Goal: Task Accomplishment & Management: Use online tool/utility

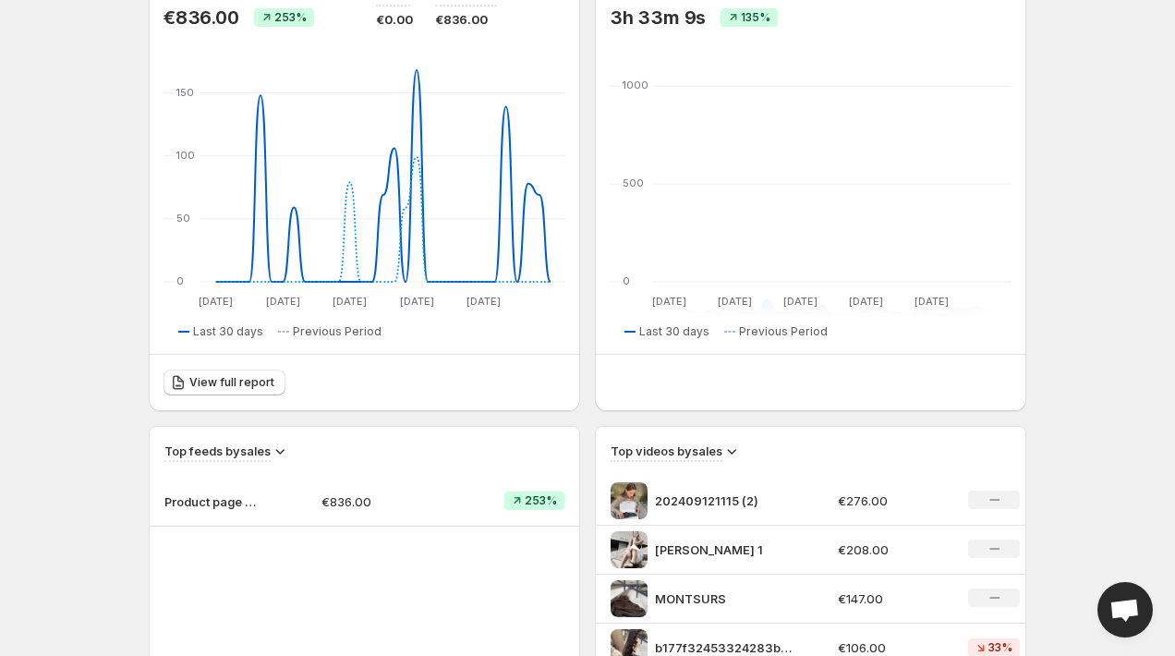
scroll to position [239, 0]
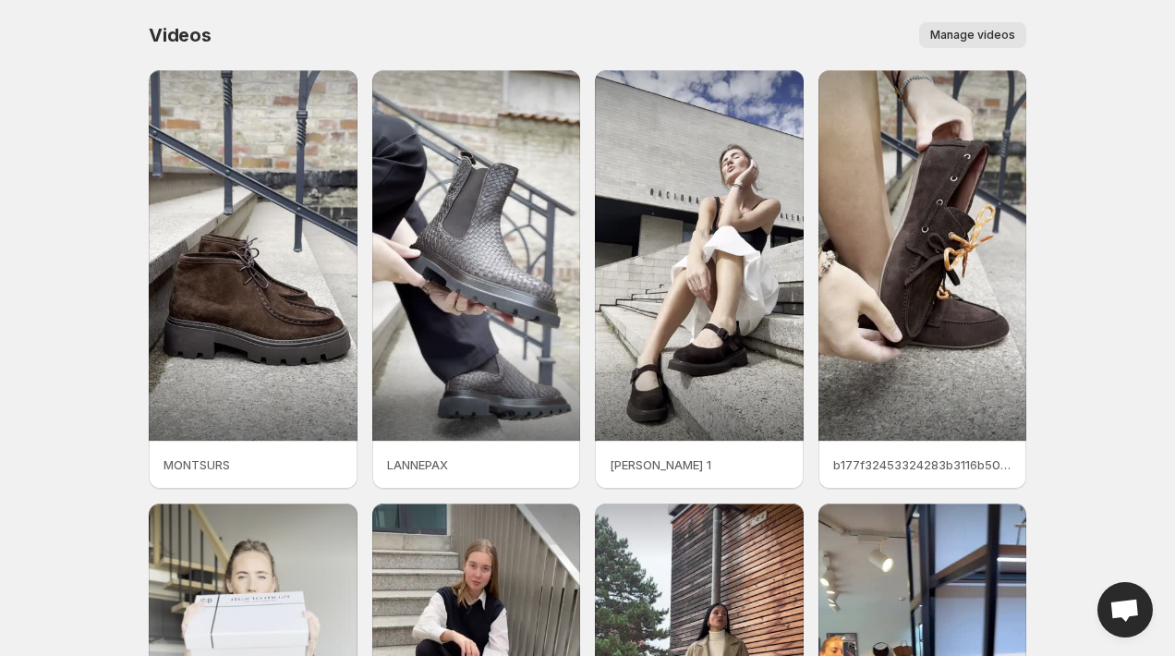
scroll to position [120, 0]
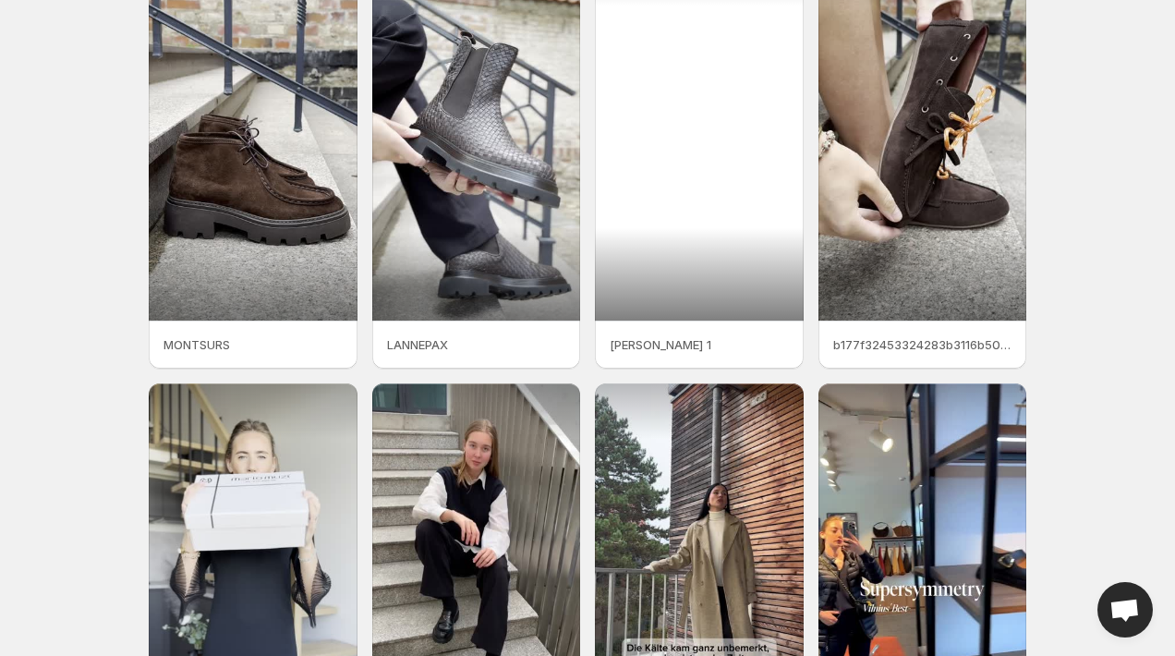
click at [770, 52] on div at bounding box center [699, 135] width 209 height 370
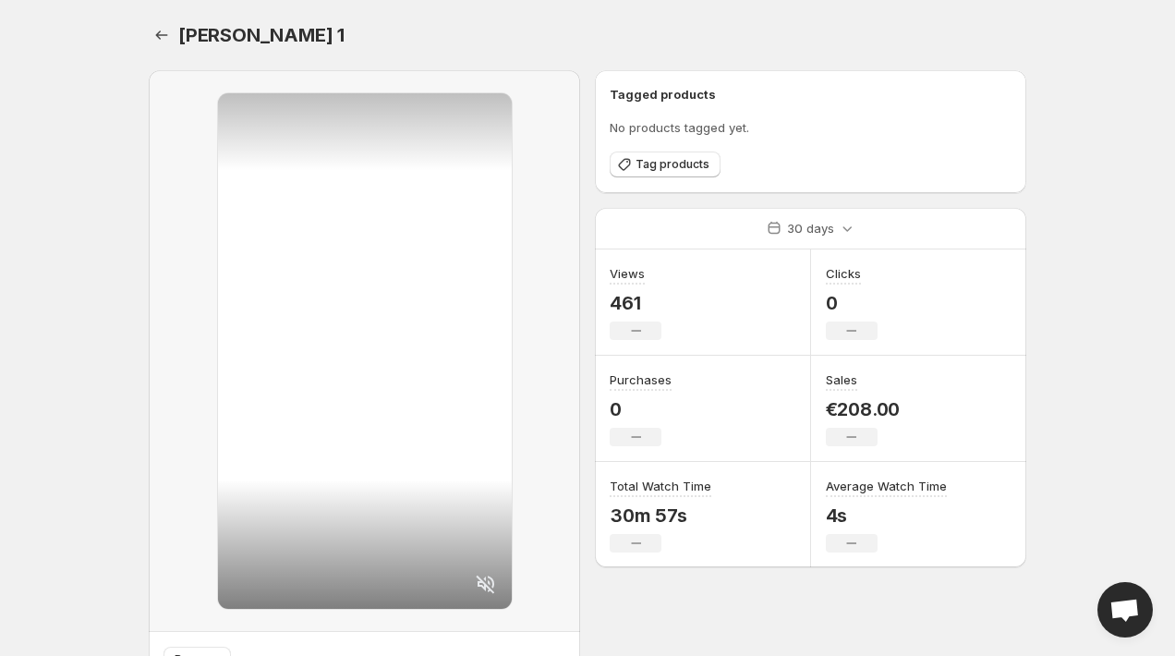
scroll to position [91, 0]
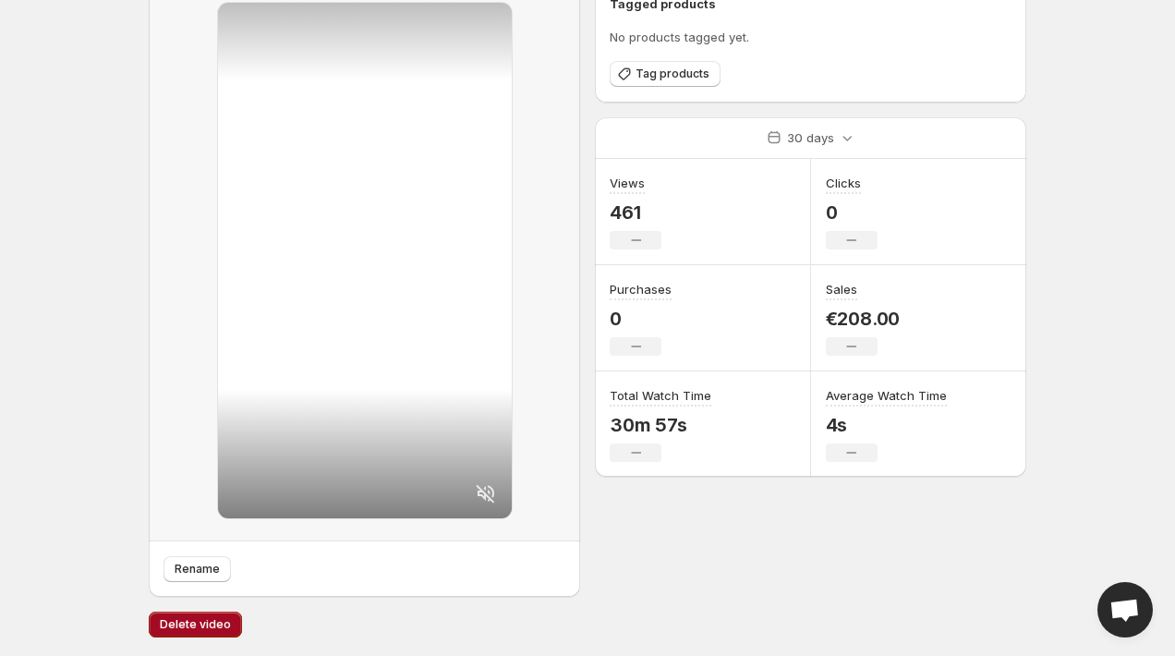
click at [193, 628] on span "Delete video" at bounding box center [195, 624] width 71 height 15
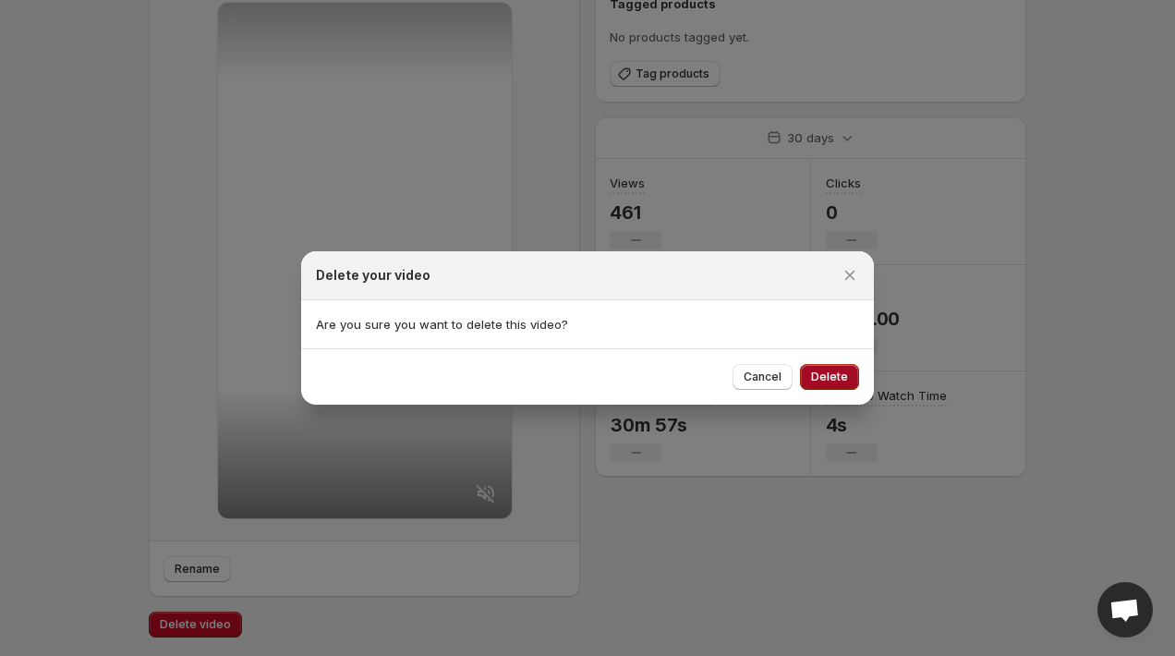
click at [828, 369] on button "Delete" at bounding box center [829, 377] width 59 height 26
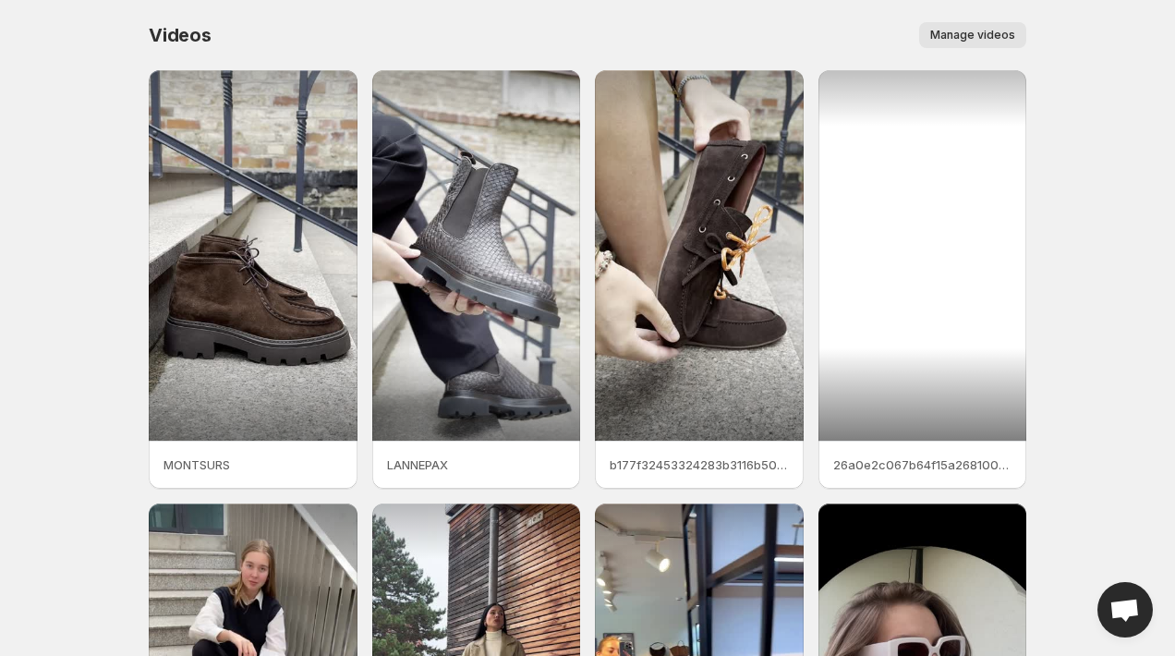
click at [908, 240] on div at bounding box center [922, 255] width 209 height 370
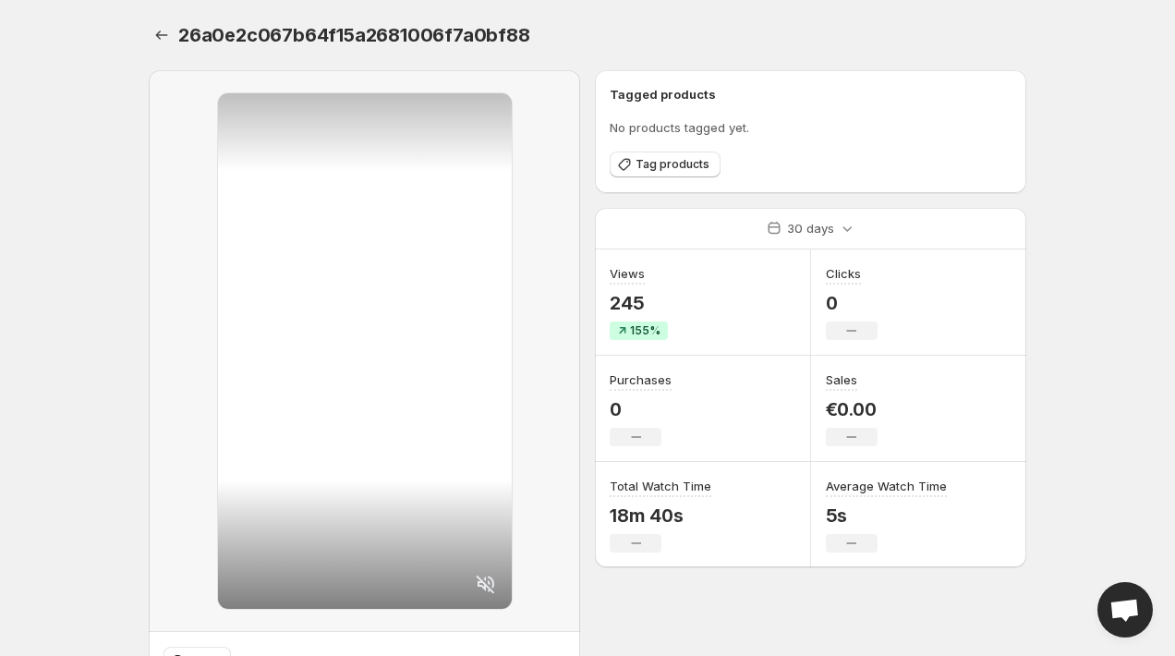
scroll to position [91, 0]
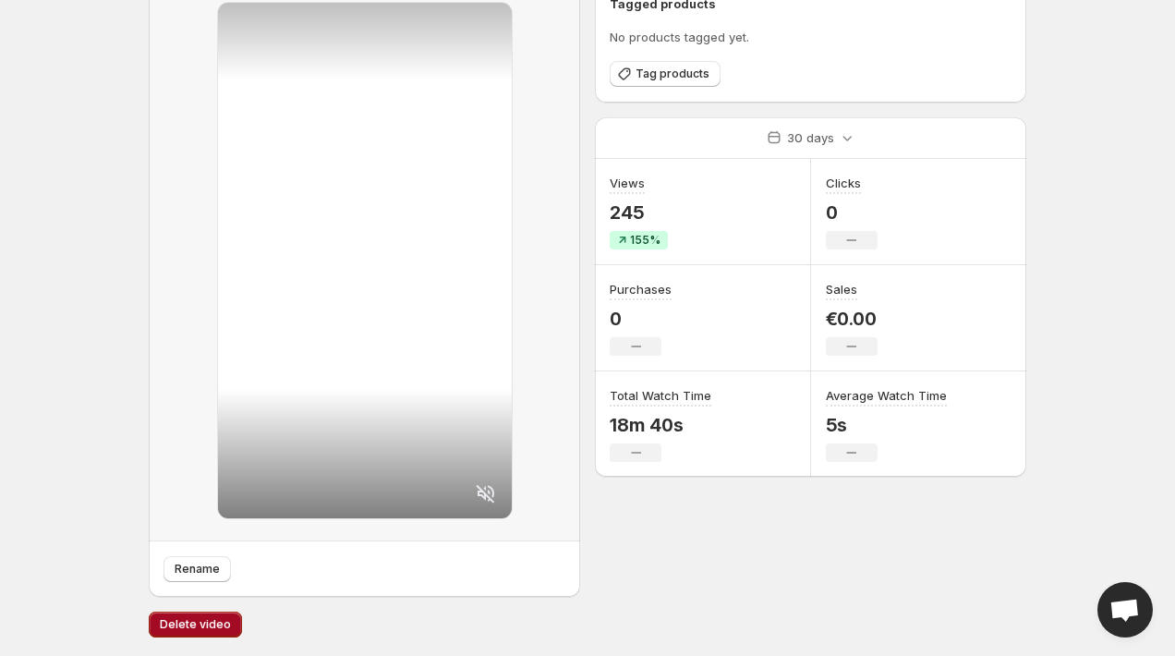
click at [215, 630] on span "Delete video" at bounding box center [195, 624] width 71 height 15
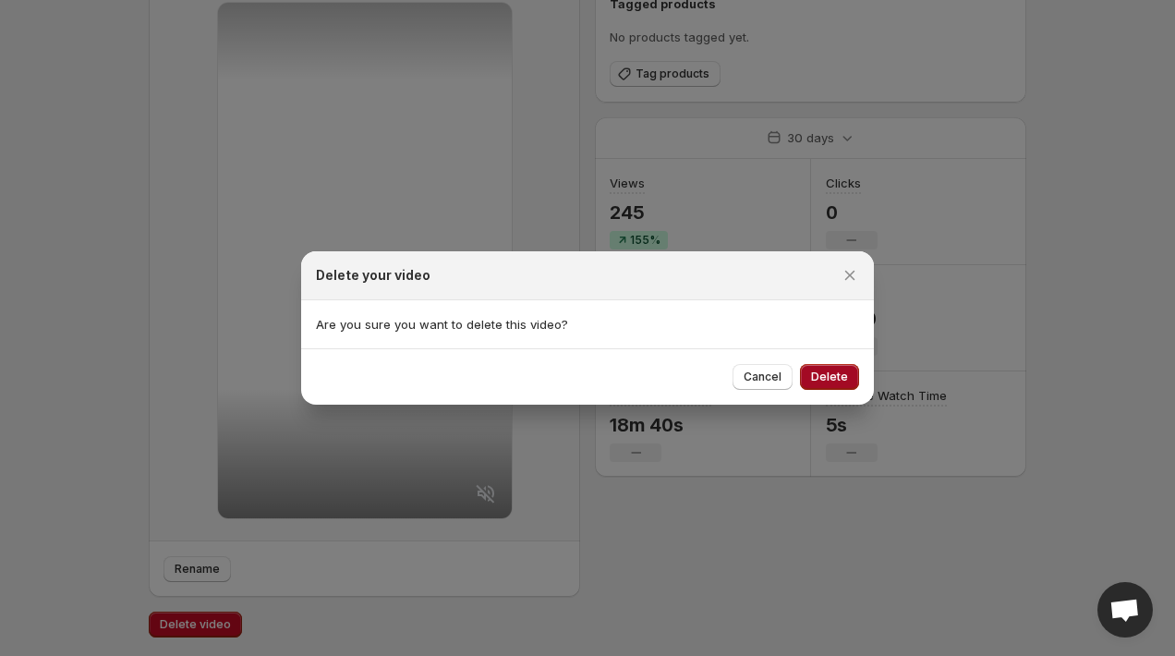
click at [850, 376] on button "Delete" at bounding box center [829, 377] width 59 height 26
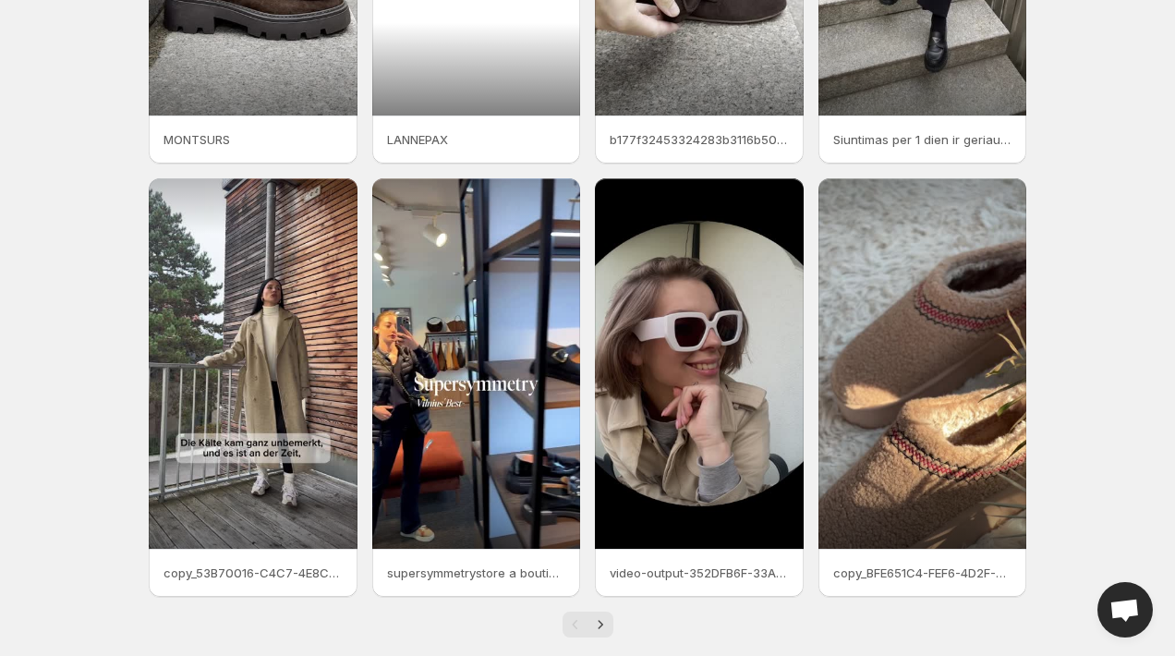
scroll to position [337, 0]
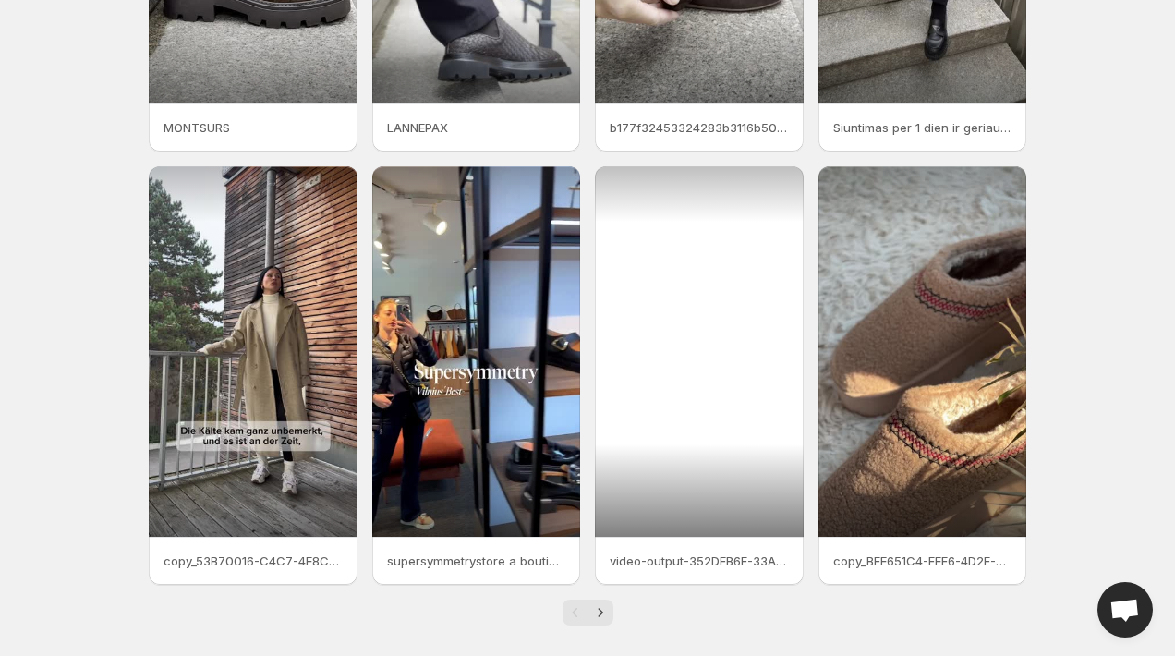
click at [773, 205] on div at bounding box center [699, 351] width 209 height 370
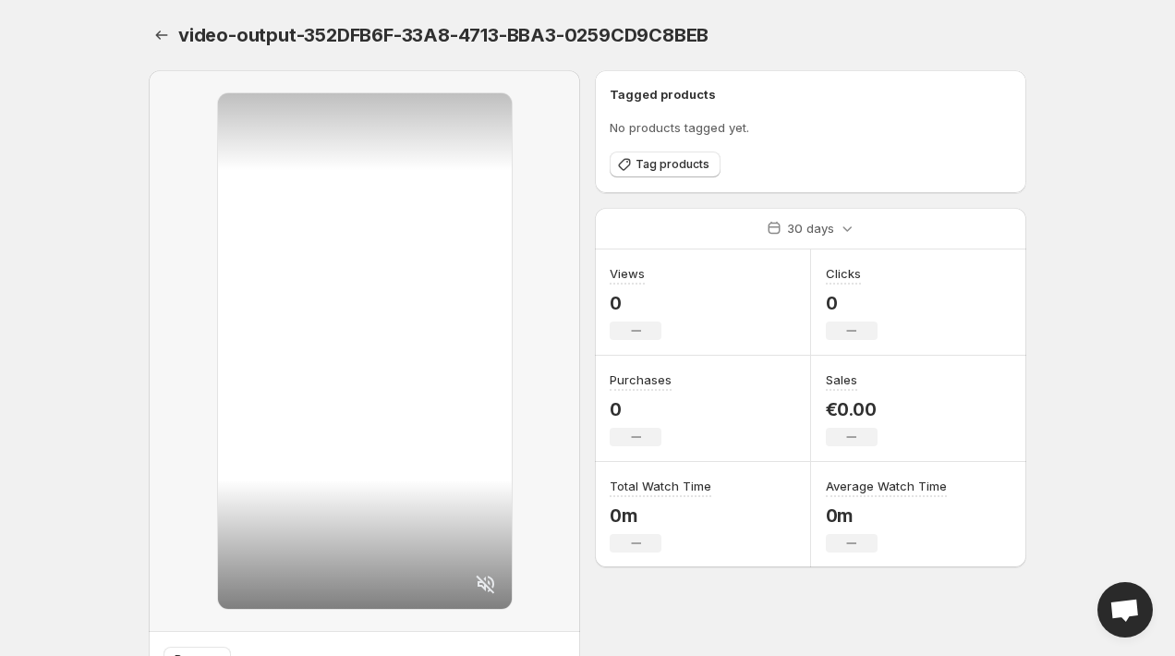
scroll to position [91, 0]
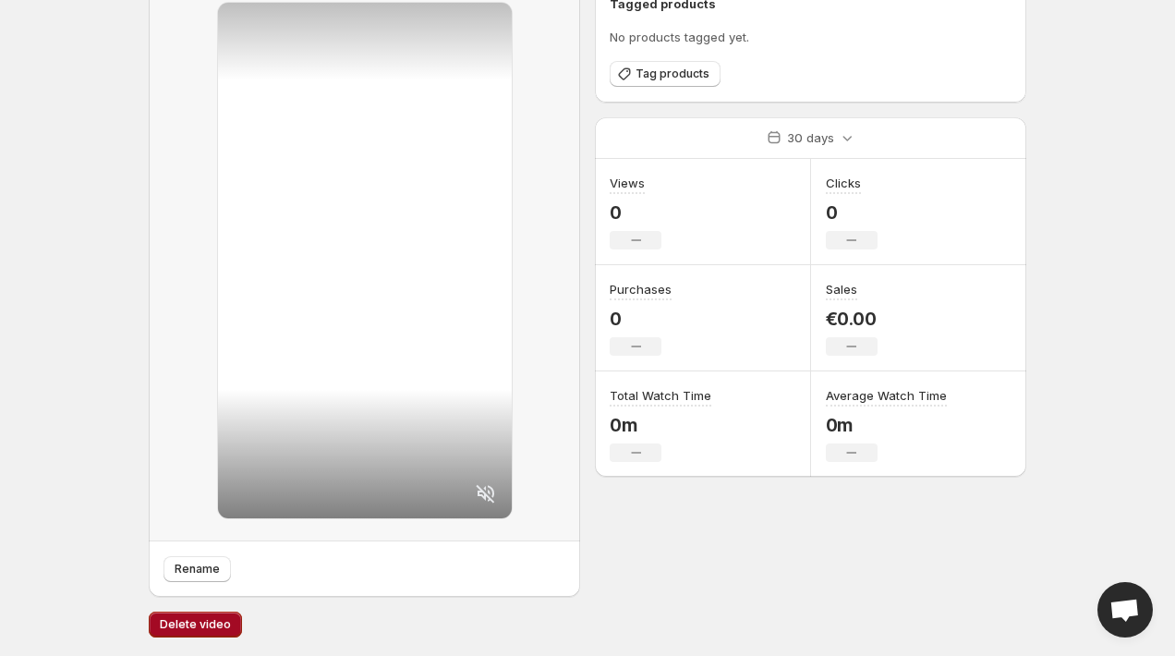
click at [196, 633] on button "Delete video" at bounding box center [195, 624] width 93 height 26
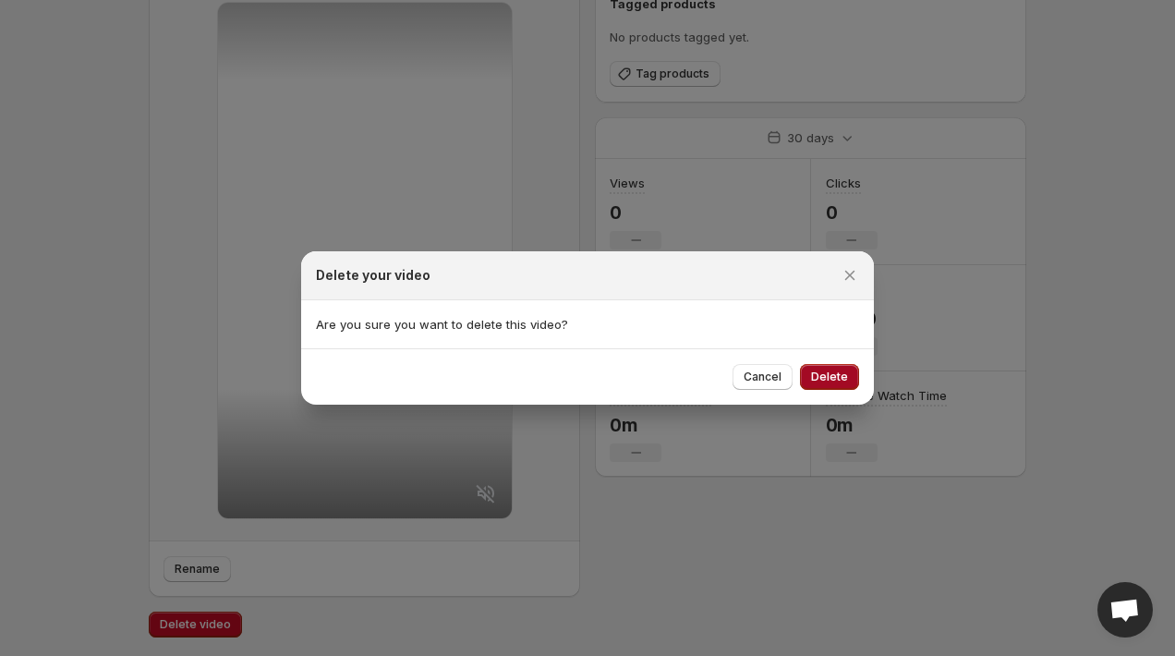
click at [818, 379] on span "Delete" at bounding box center [829, 376] width 37 height 15
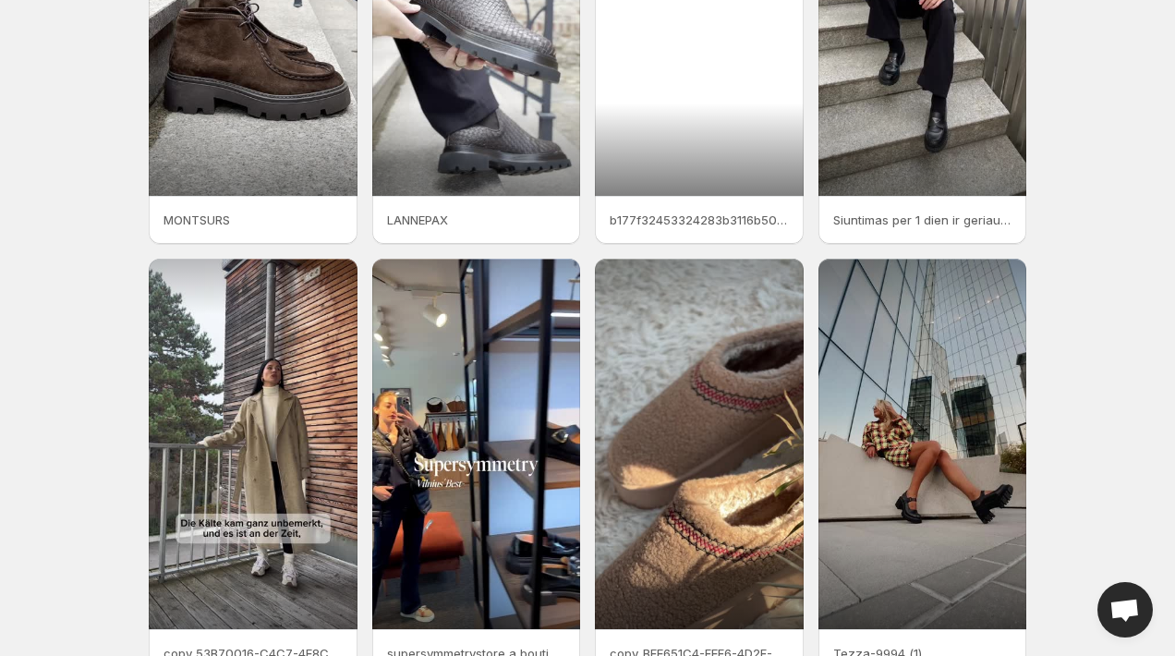
scroll to position [349, 0]
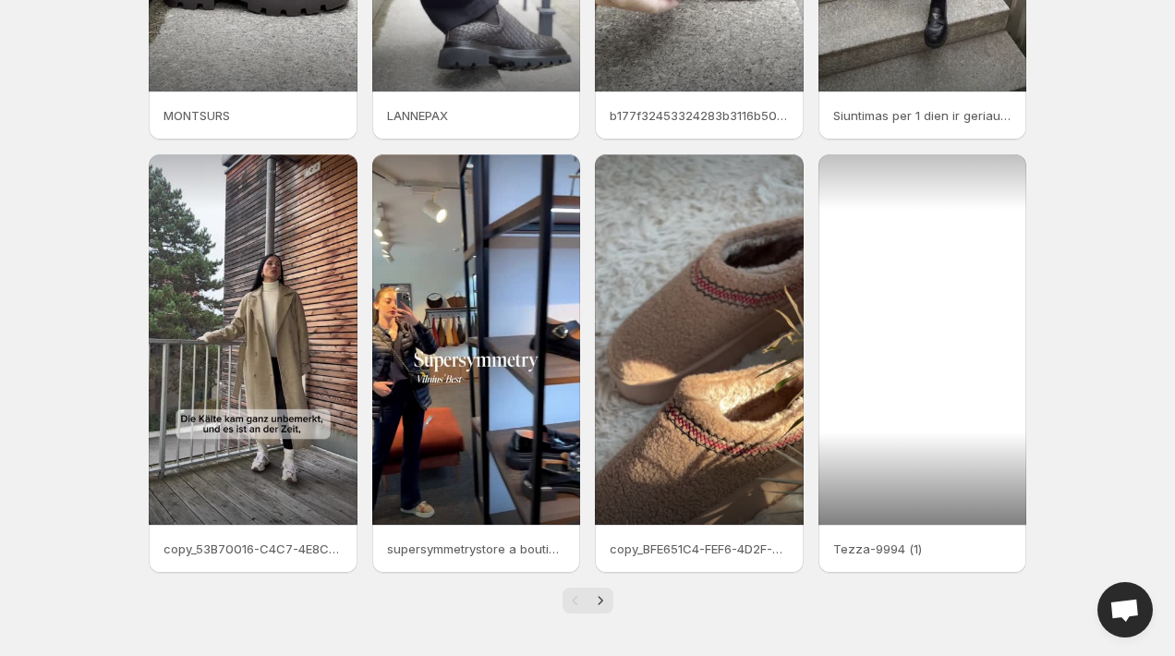
click at [950, 366] on div at bounding box center [922, 339] width 209 height 370
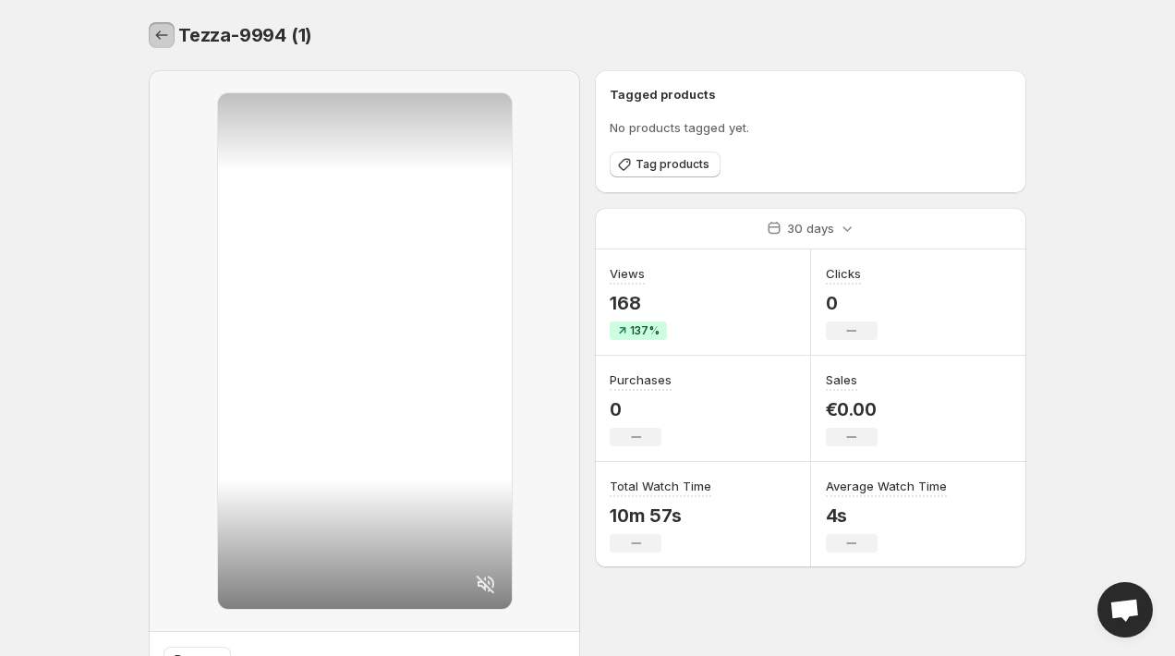
click at [169, 31] on icon "Settings" at bounding box center [161, 35] width 18 height 18
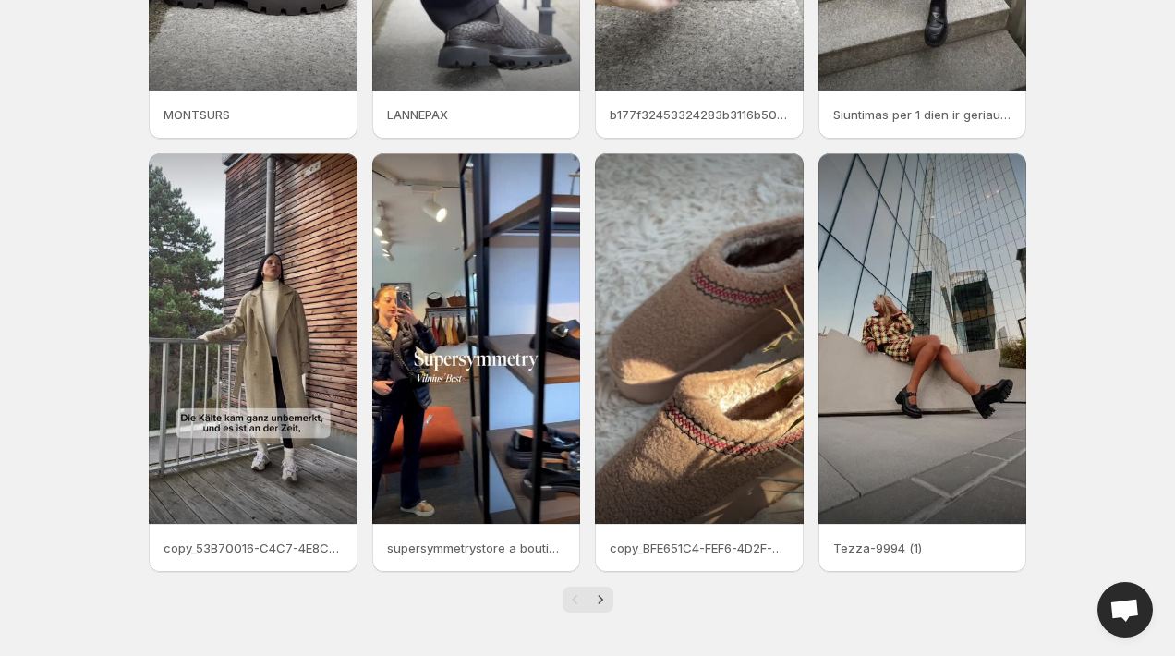
scroll to position [347, 0]
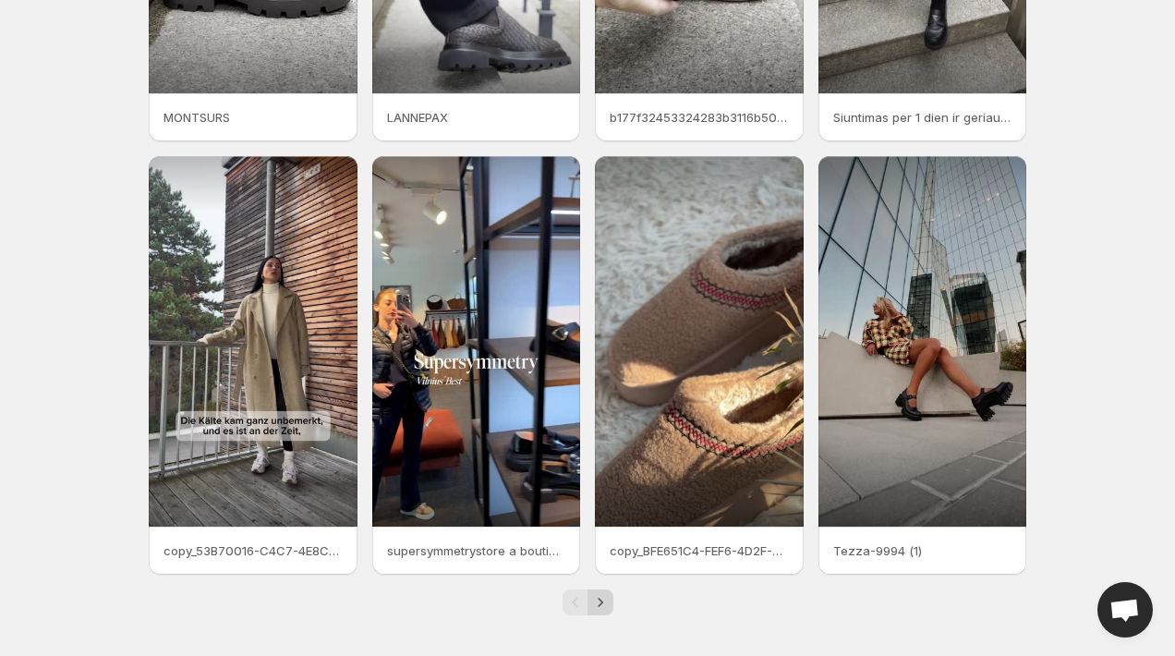
click at [604, 600] on icon "Next" at bounding box center [600, 602] width 18 height 18
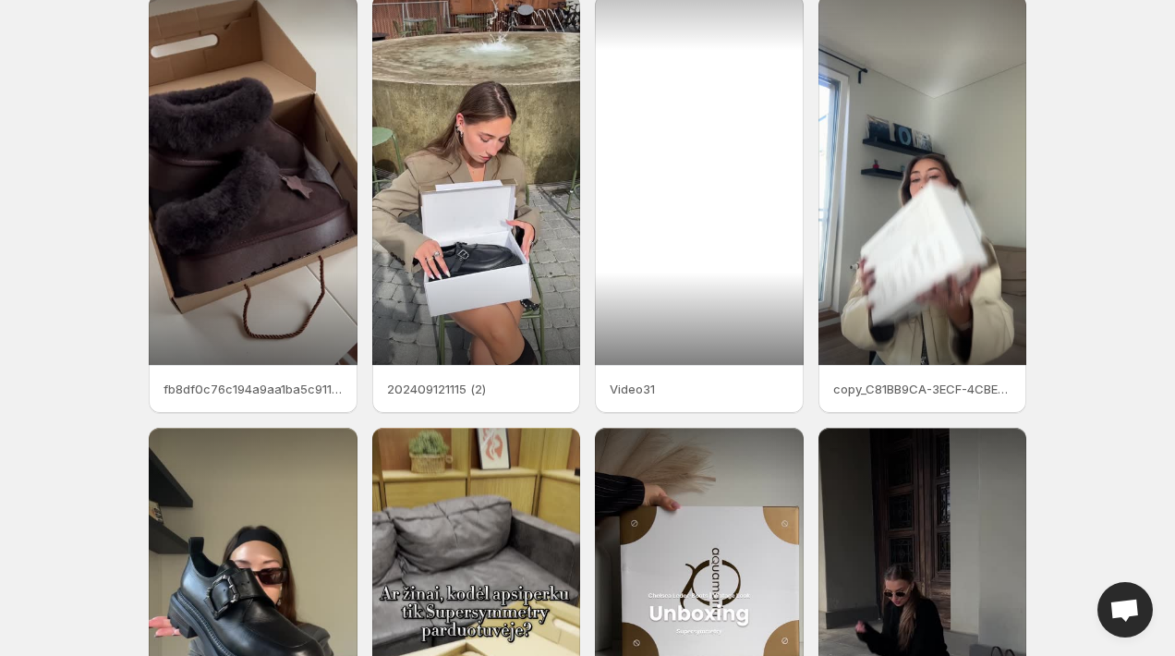
scroll to position [93, 0]
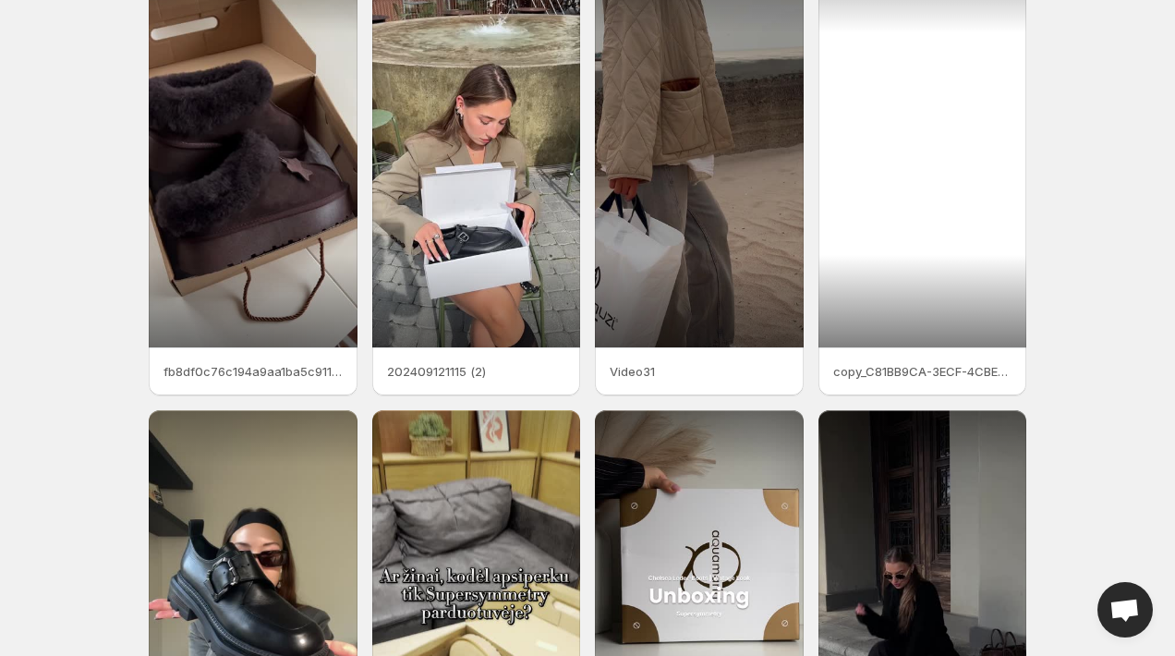
click at [958, 123] on div at bounding box center [922, 162] width 209 height 370
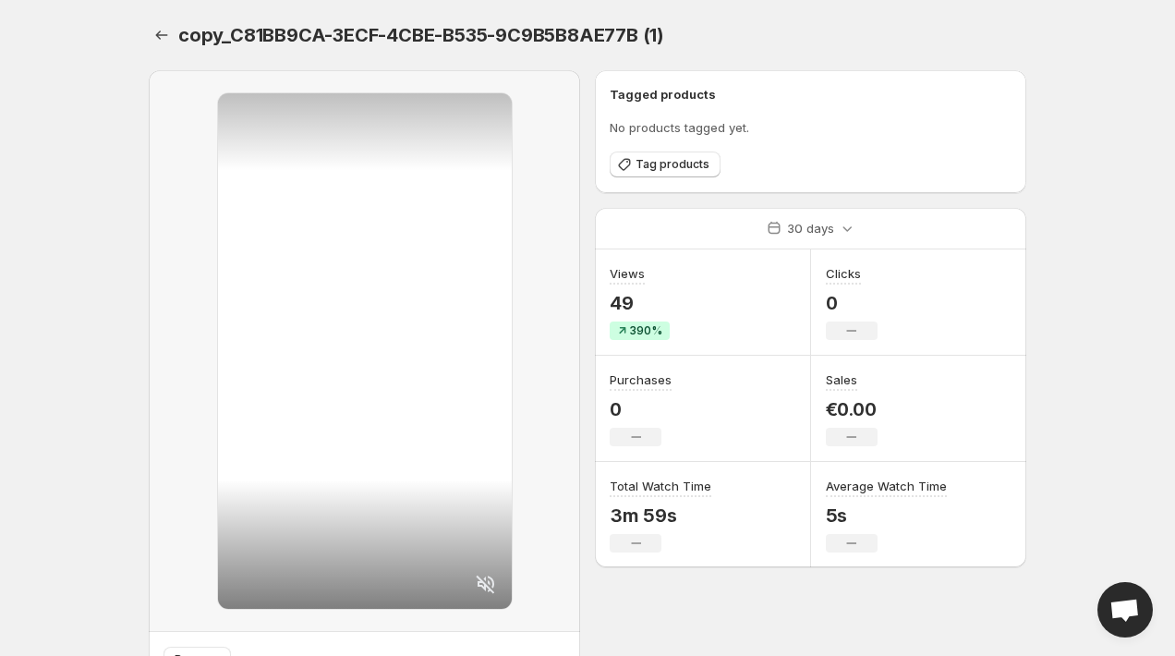
scroll to position [91, 0]
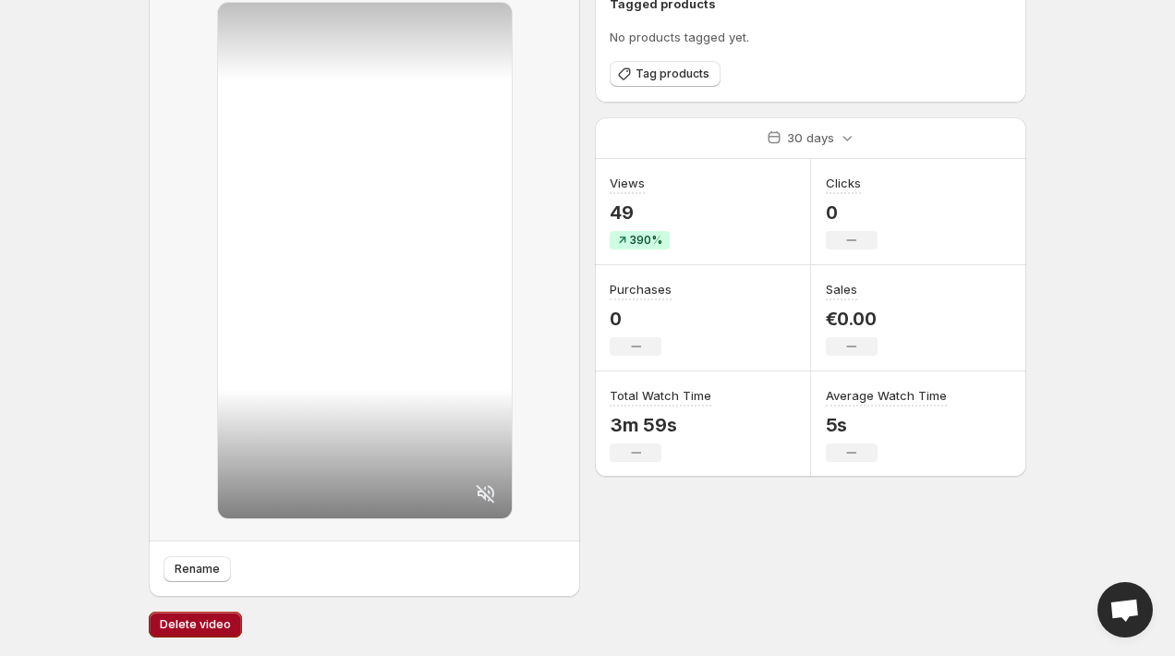
click at [202, 614] on button "Delete video" at bounding box center [195, 624] width 93 height 26
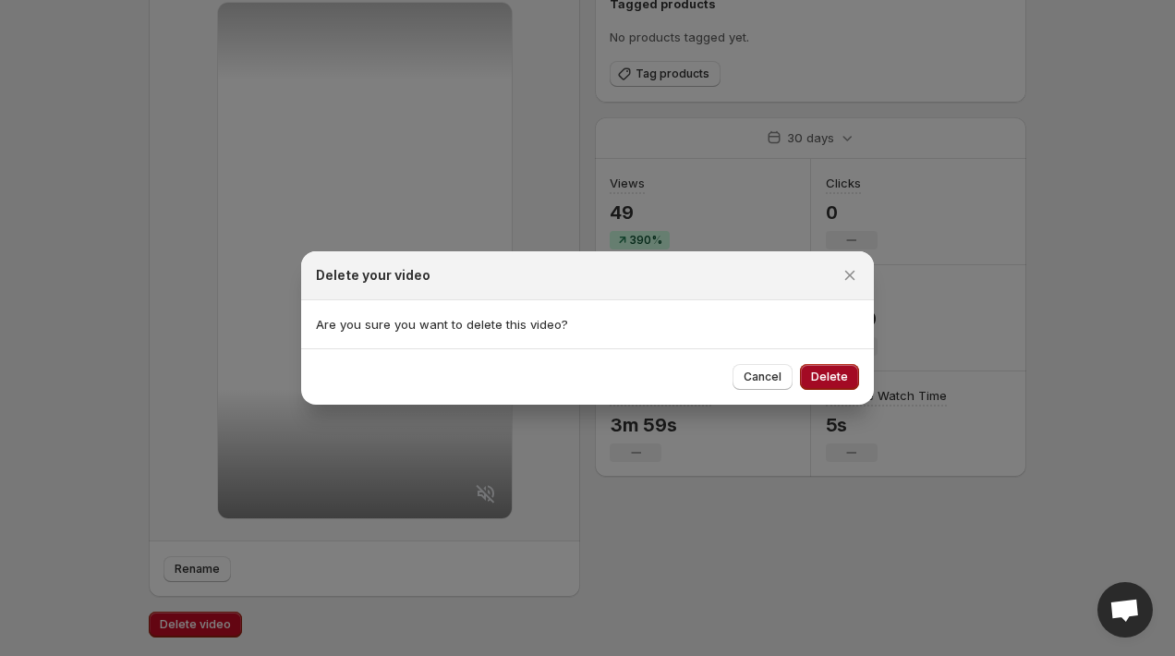
click at [832, 377] on span "Delete" at bounding box center [829, 376] width 37 height 15
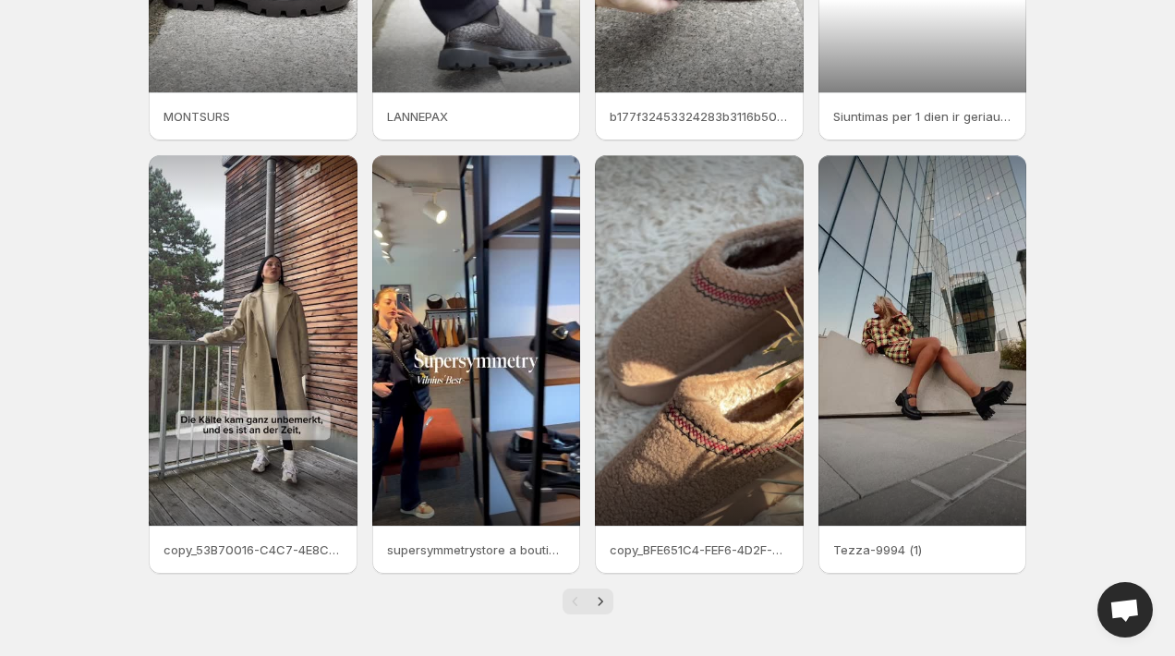
scroll to position [351, 0]
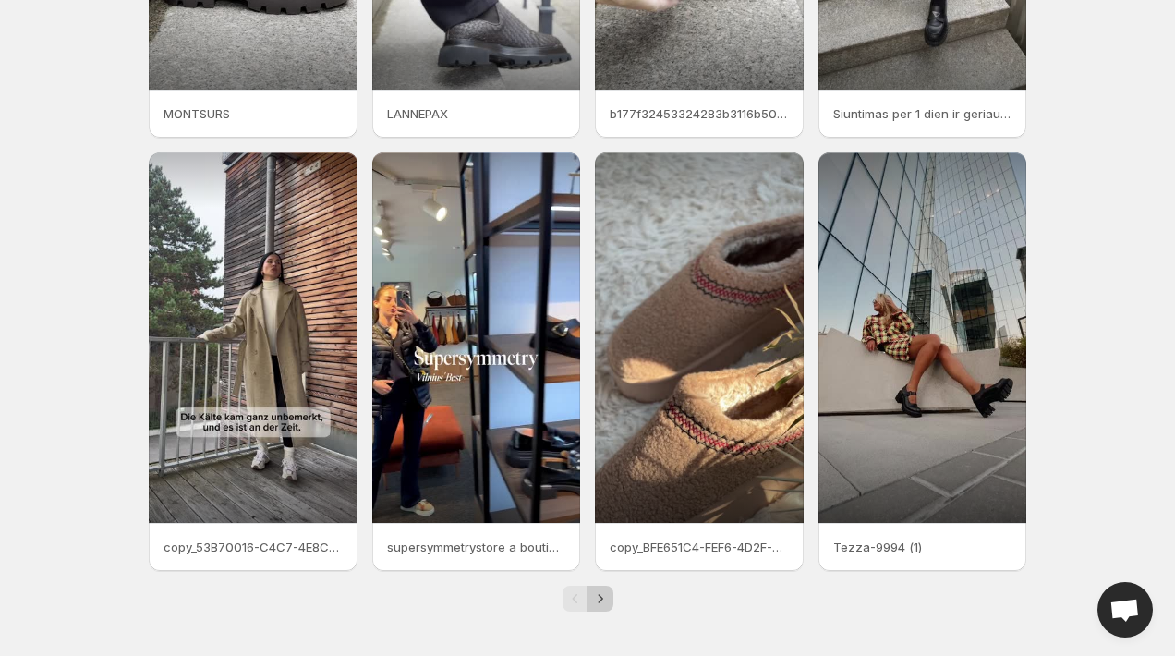
click at [602, 601] on icon "Next" at bounding box center [600, 598] width 18 height 18
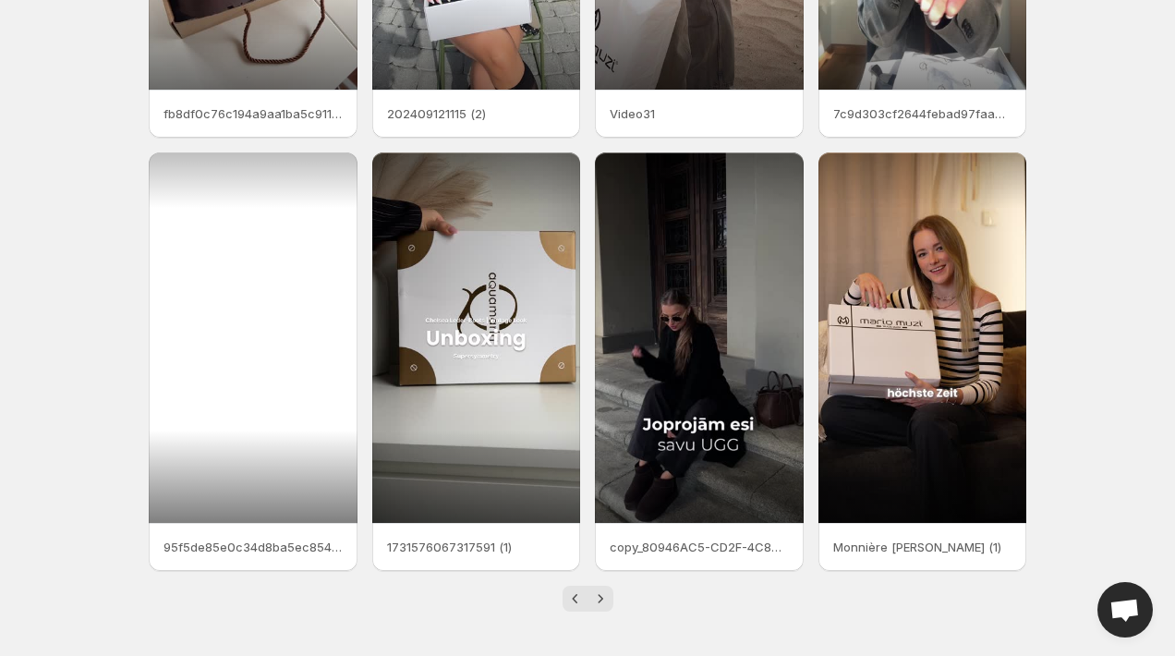
click at [280, 280] on div at bounding box center [253, 337] width 209 height 370
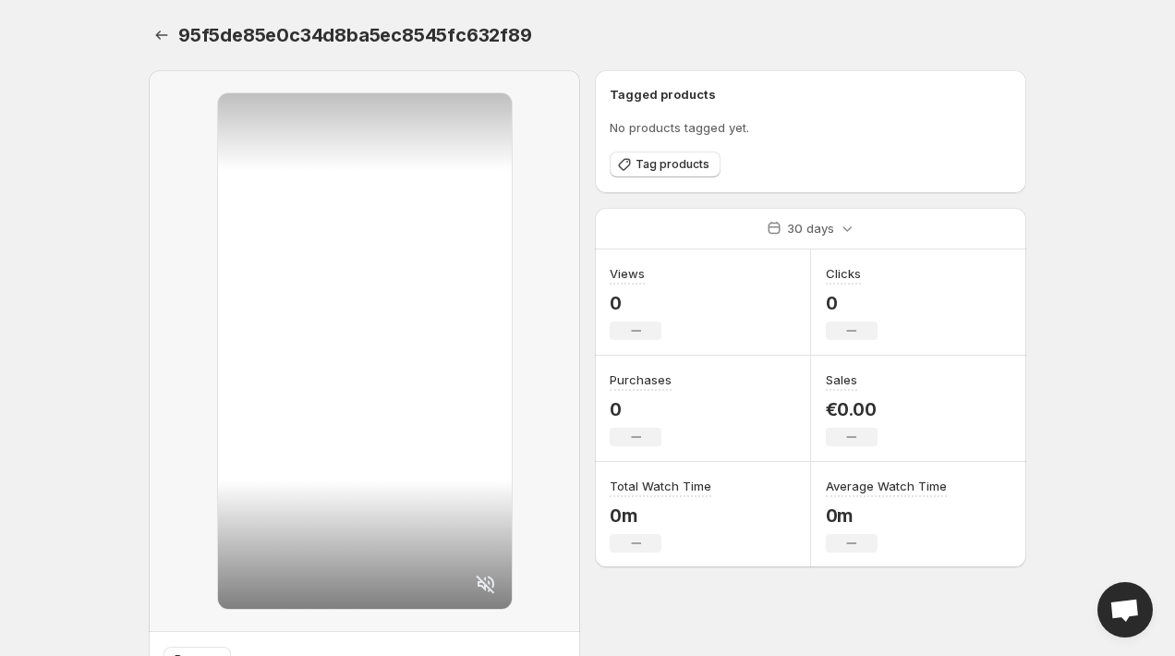
scroll to position [91, 0]
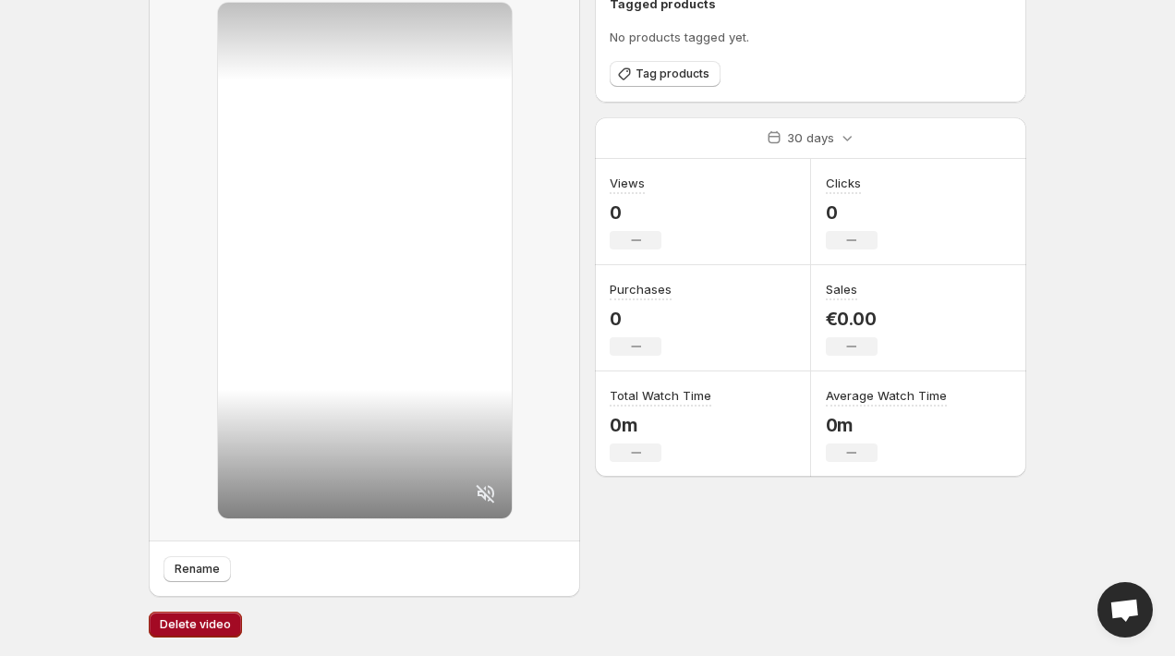
click at [210, 621] on span "Delete video" at bounding box center [195, 624] width 71 height 15
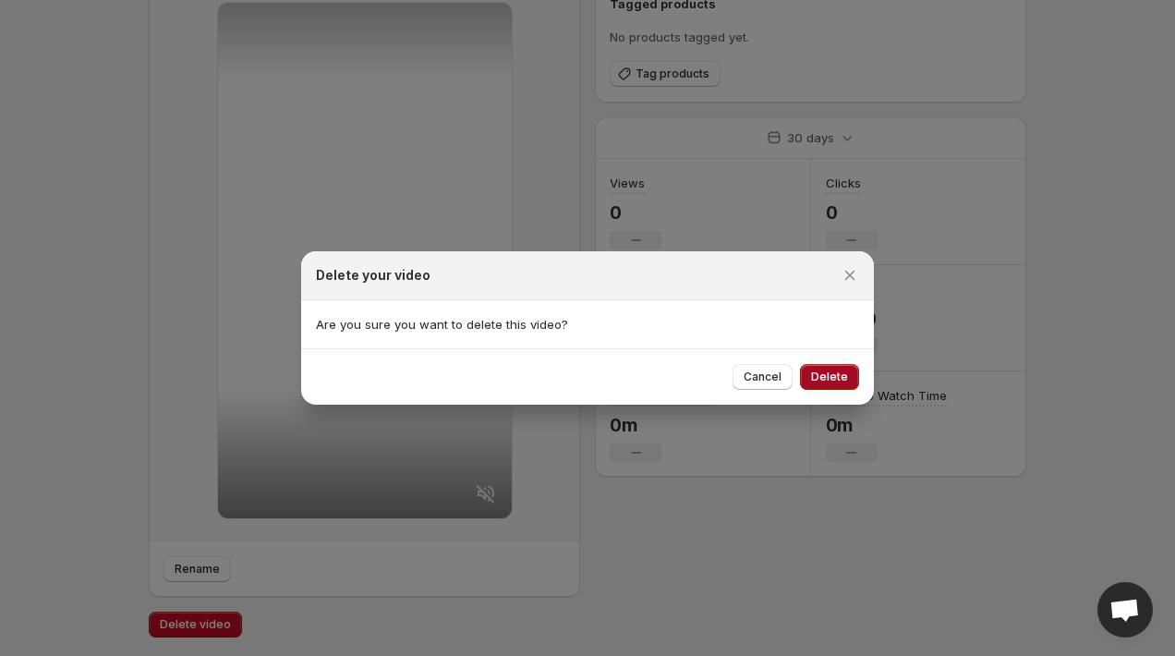
click at [829, 381] on span "Delete" at bounding box center [829, 376] width 37 height 15
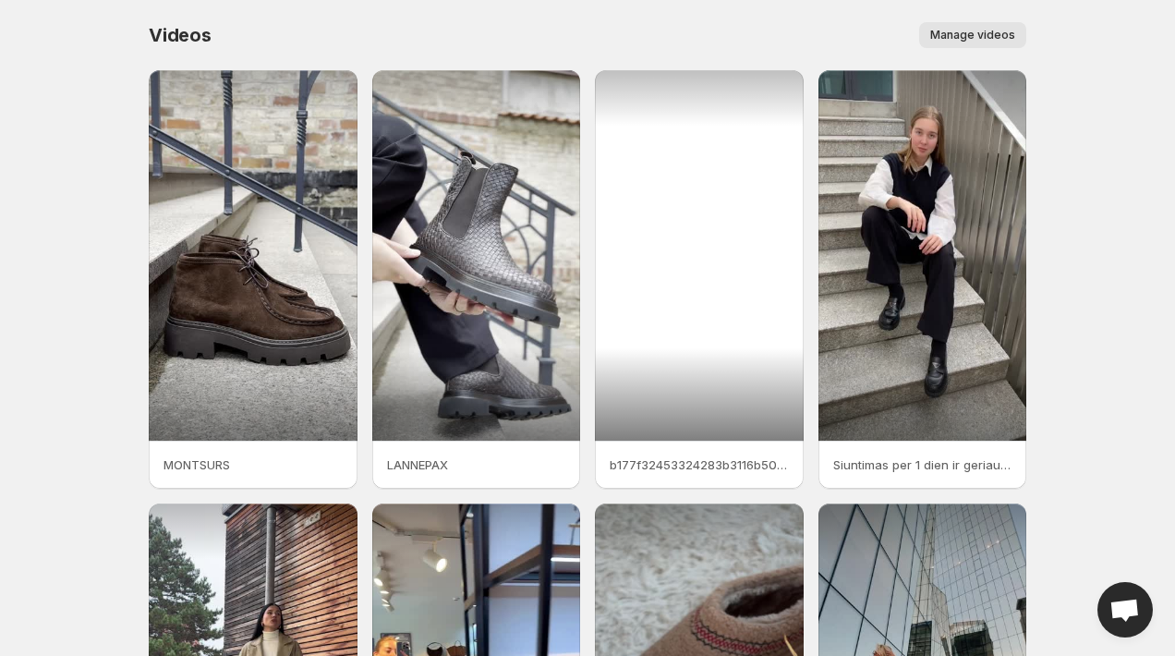
scroll to position [351, 0]
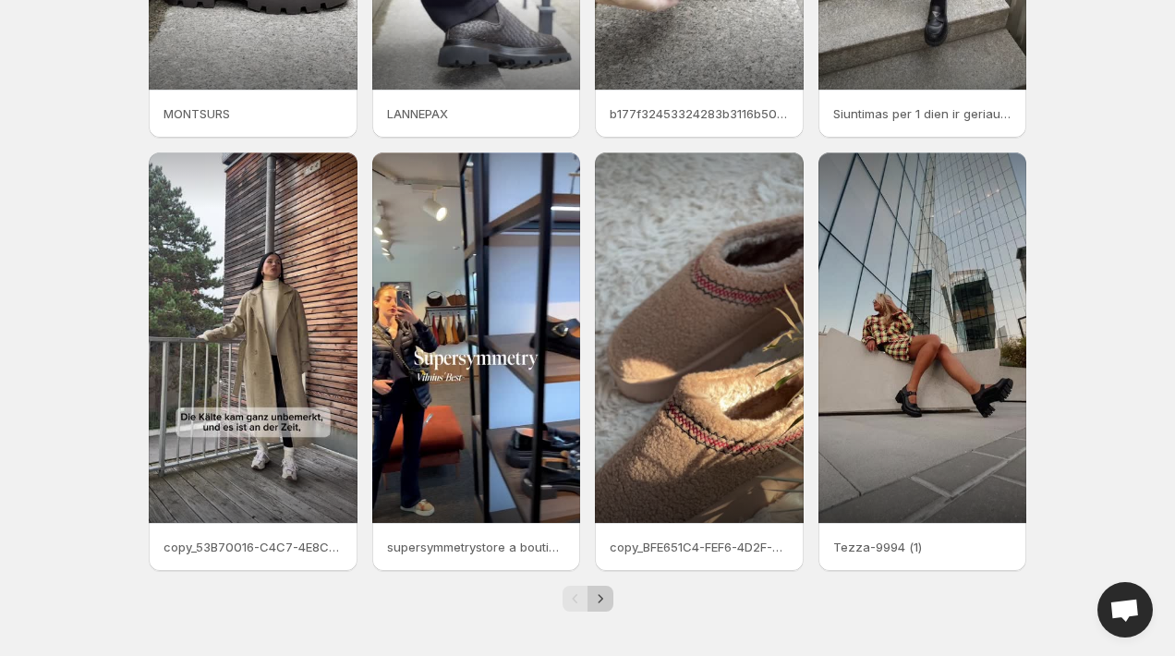
click at [599, 598] on icon "Next" at bounding box center [600, 598] width 18 height 18
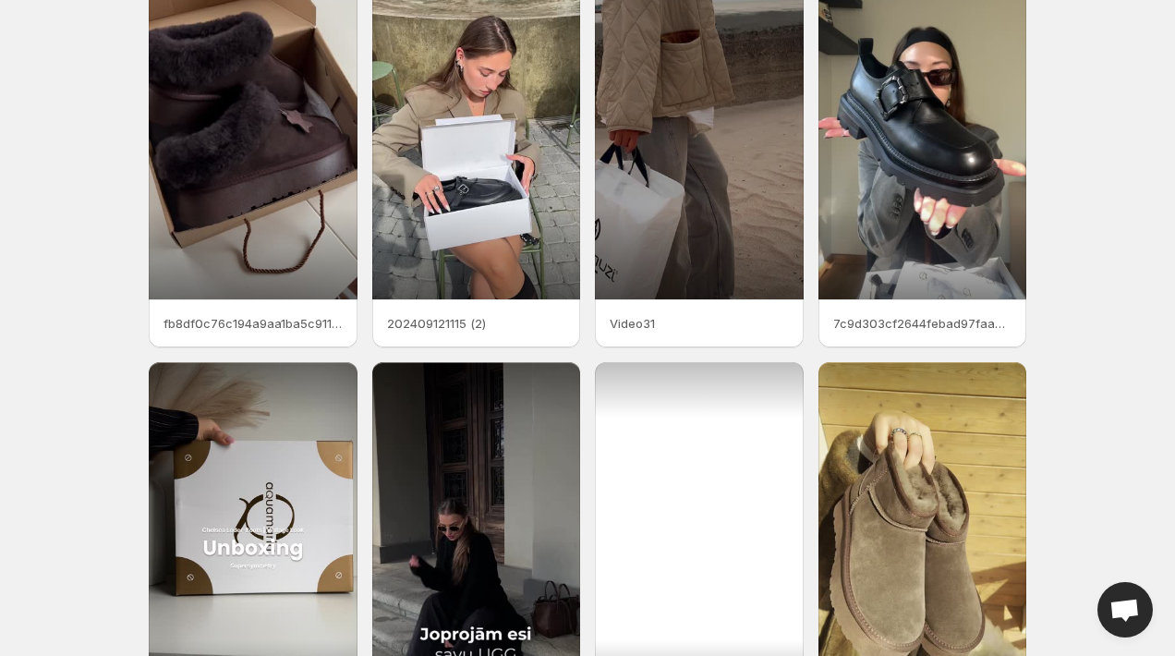
scroll to position [126, 0]
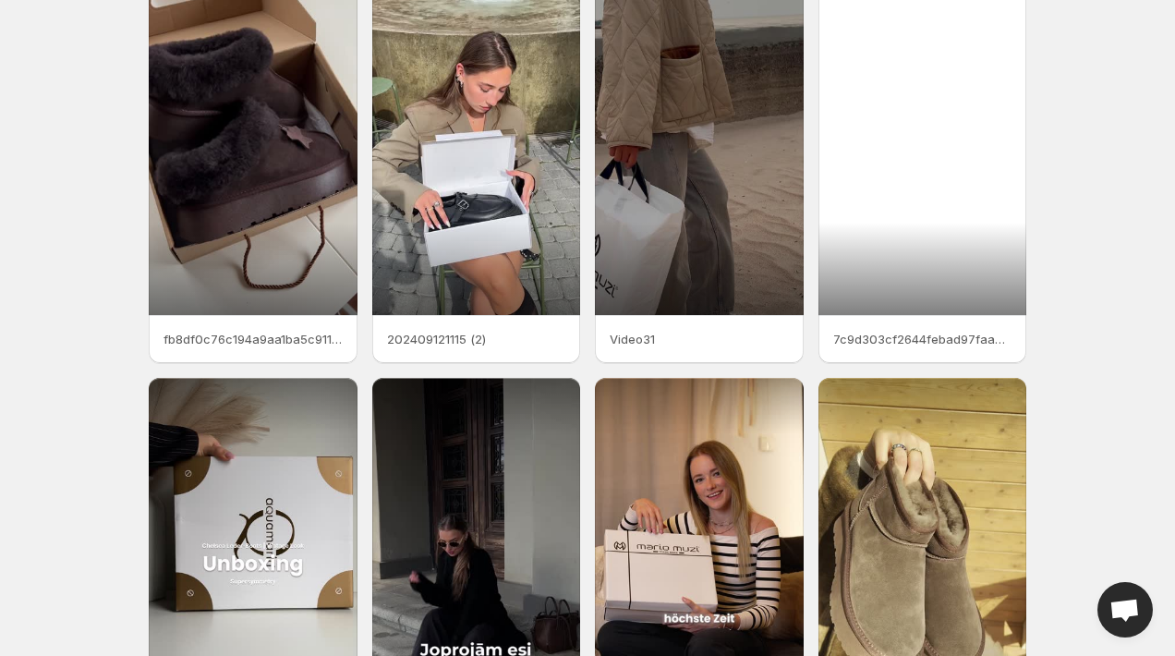
click at [986, 162] on div at bounding box center [922, 130] width 209 height 370
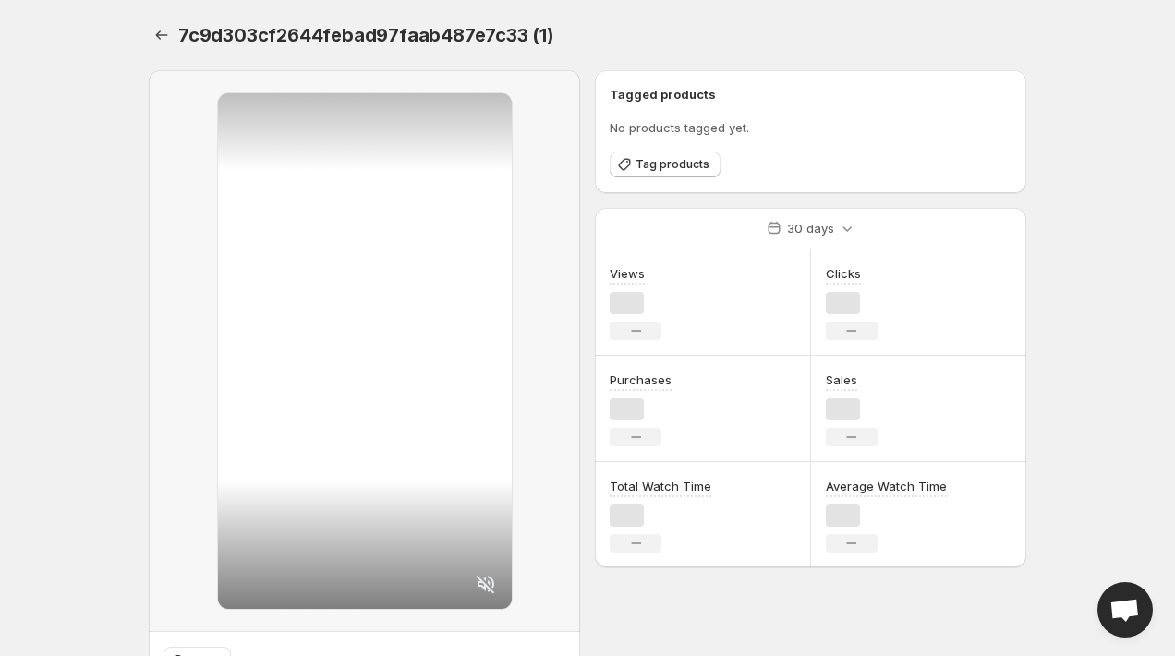
scroll to position [91, 0]
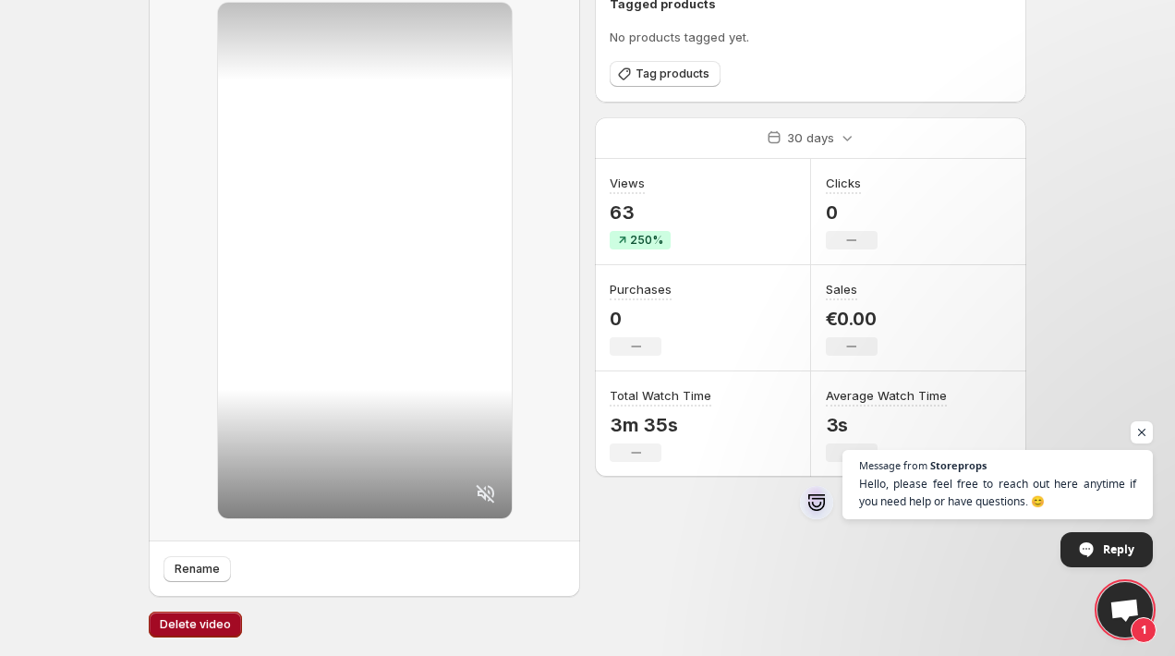
click at [202, 627] on span "Delete video" at bounding box center [195, 624] width 71 height 15
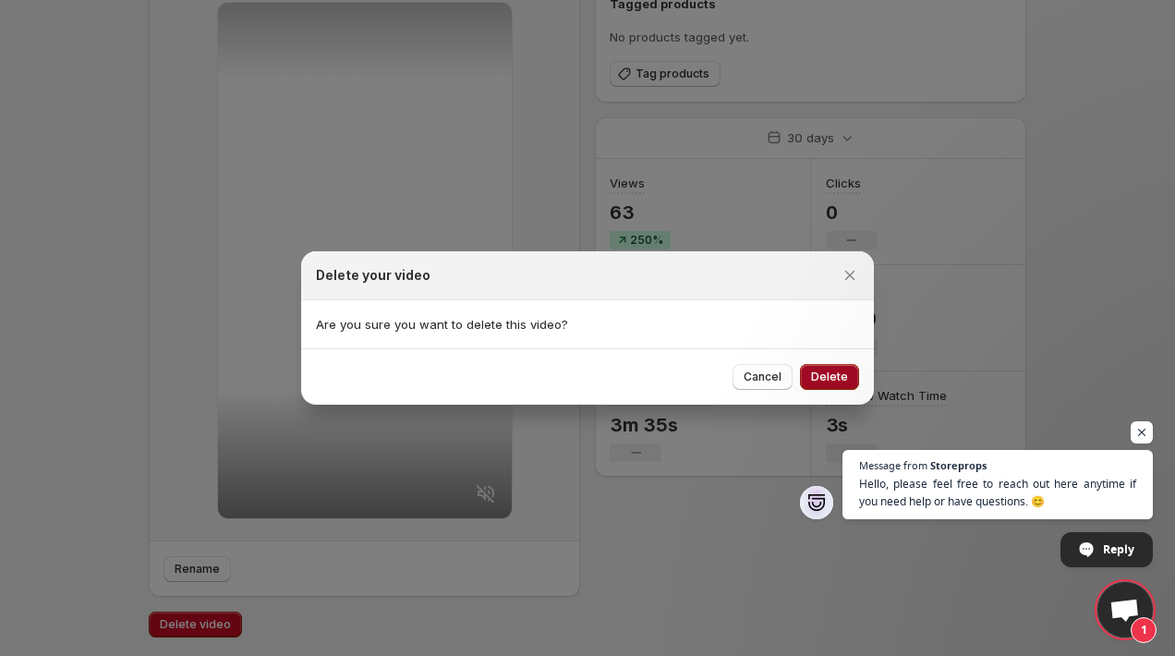
click at [833, 379] on span "Delete" at bounding box center [829, 376] width 37 height 15
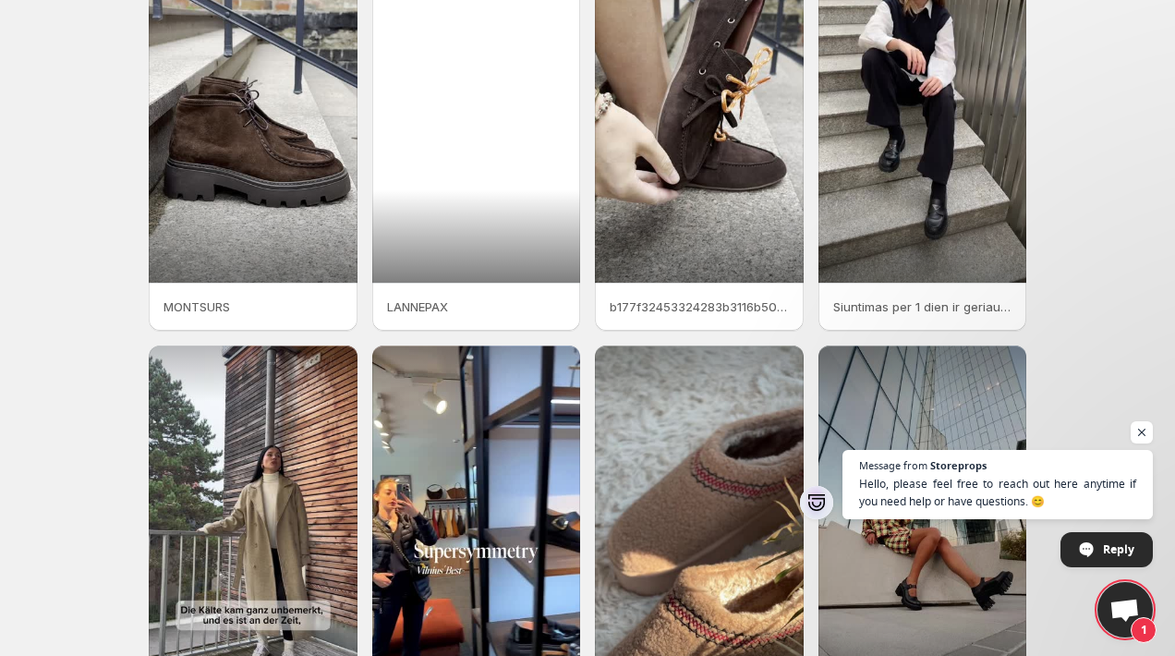
scroll to position [351, 0]
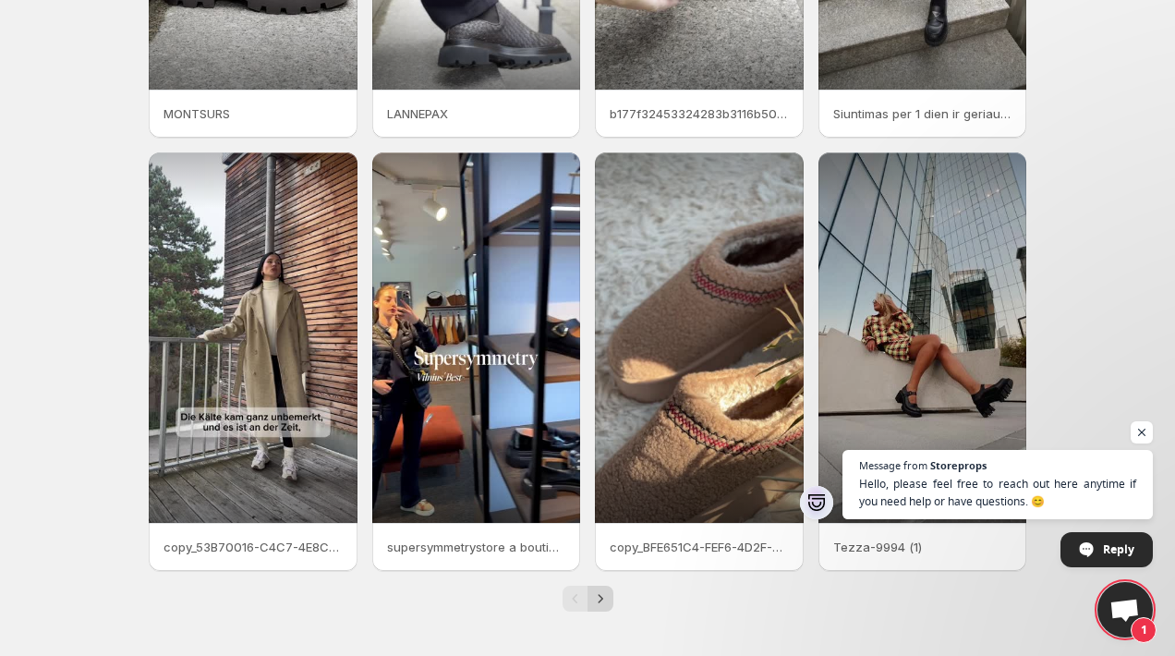
click at [606, 590] on icon "Next" at bounding box center [600, 598] width 18 height 18
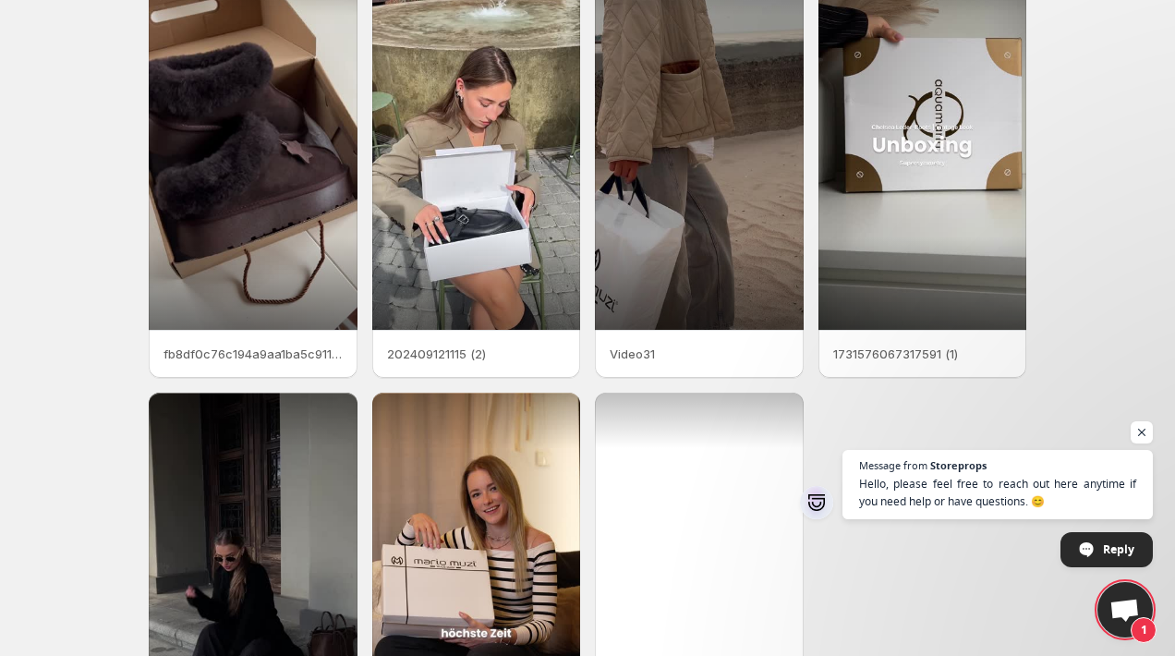
scroll to position [351, 0]
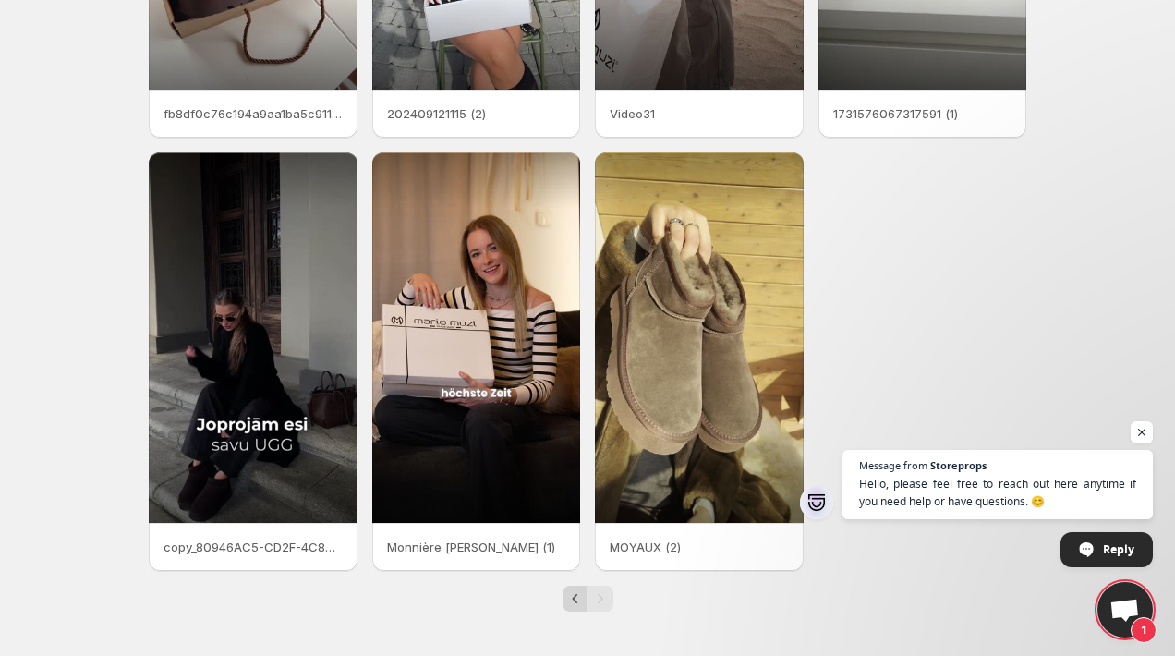
click at [574, 598] on icon "Previous" at bounding box center [575, 598] width 18 height 18
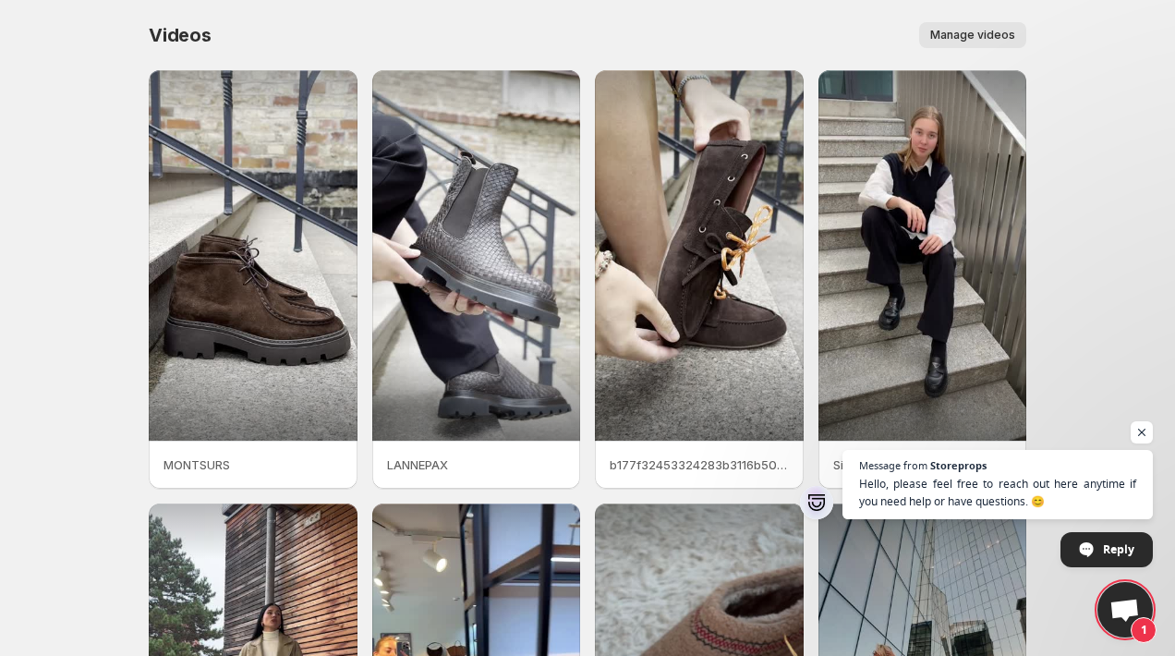
click at [985, 33] on span "Manage videos" at bounding box center [972, 35] width 85 height 15
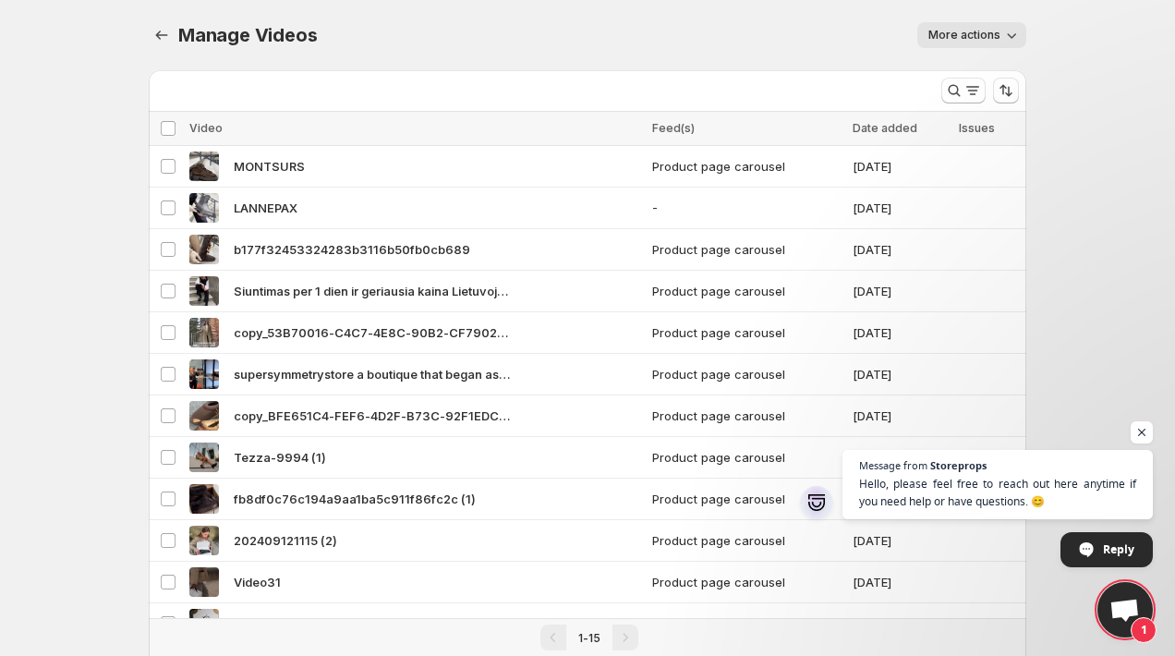
click at [983, 34] on span "More actions" at bounding box center [964, 35] width 72 height 15
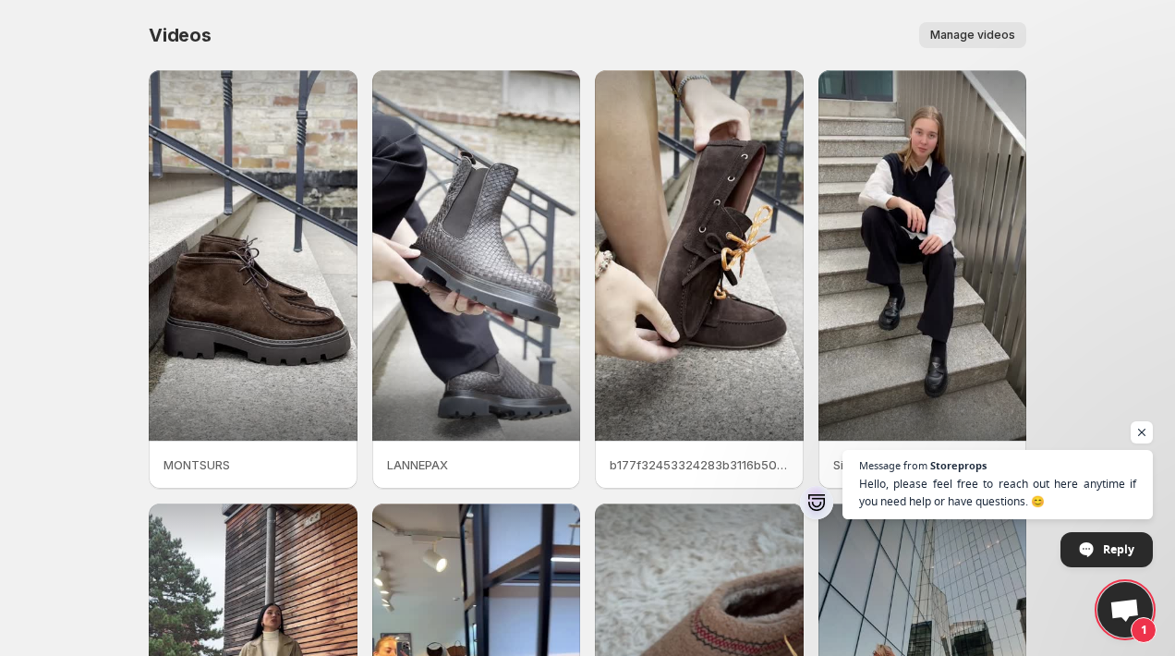
click at [1004, 35] on span "Manage videos" at bounding box center [972, 35] width 85 height 15
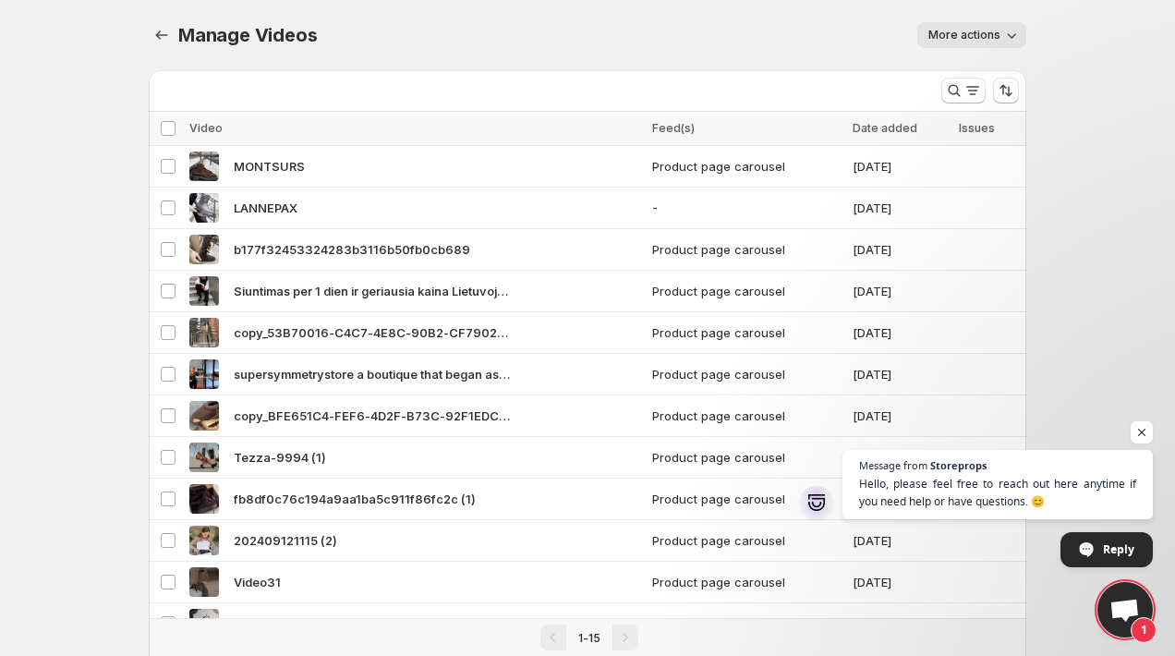
click at [1018, 36] on icon "button" at bounding box center [1011, 35] width 18 height 18
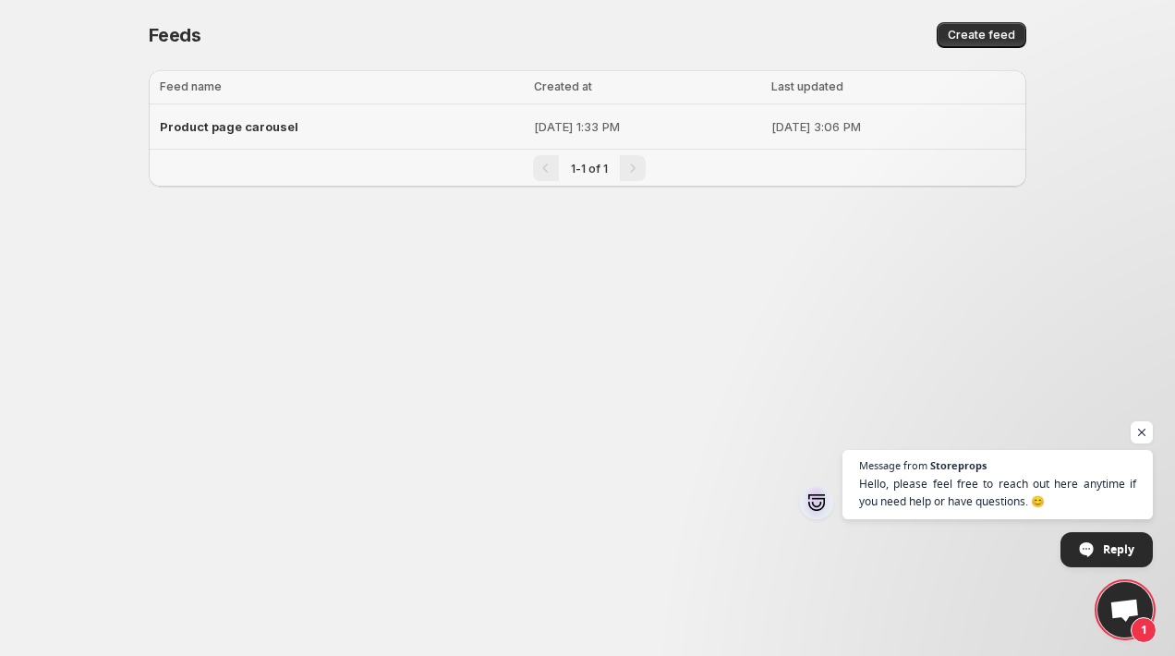
click at [405, 127] on div "Product page carousel" at bounding box center [341, 126] width 363 height 33
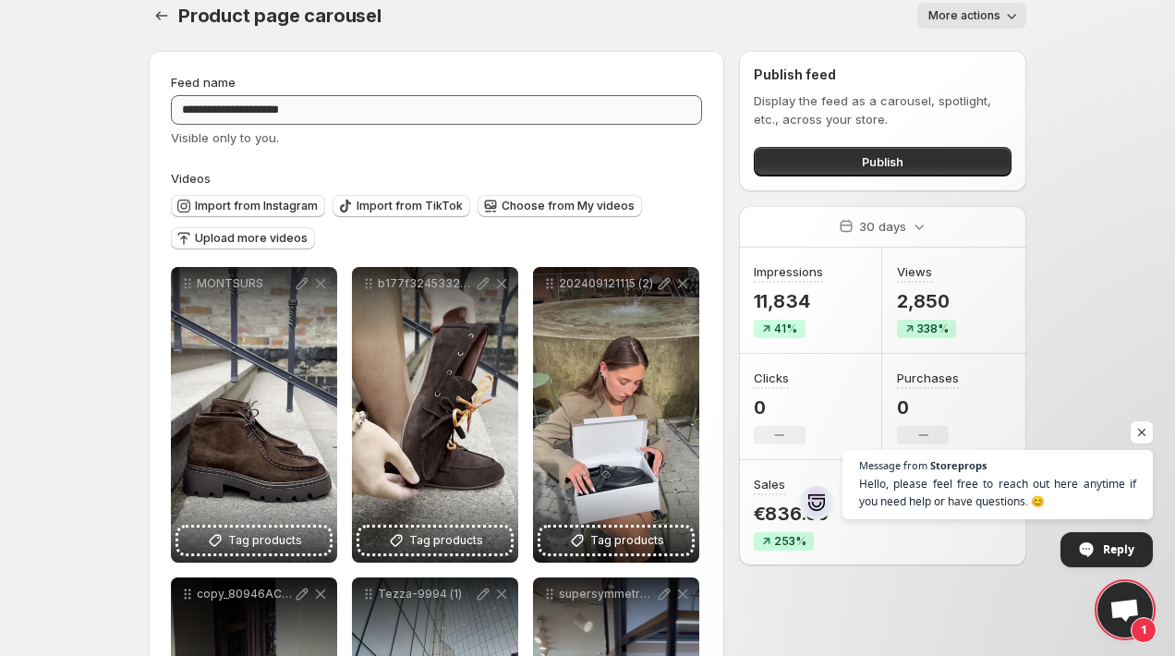
scroll to position [16, 0]
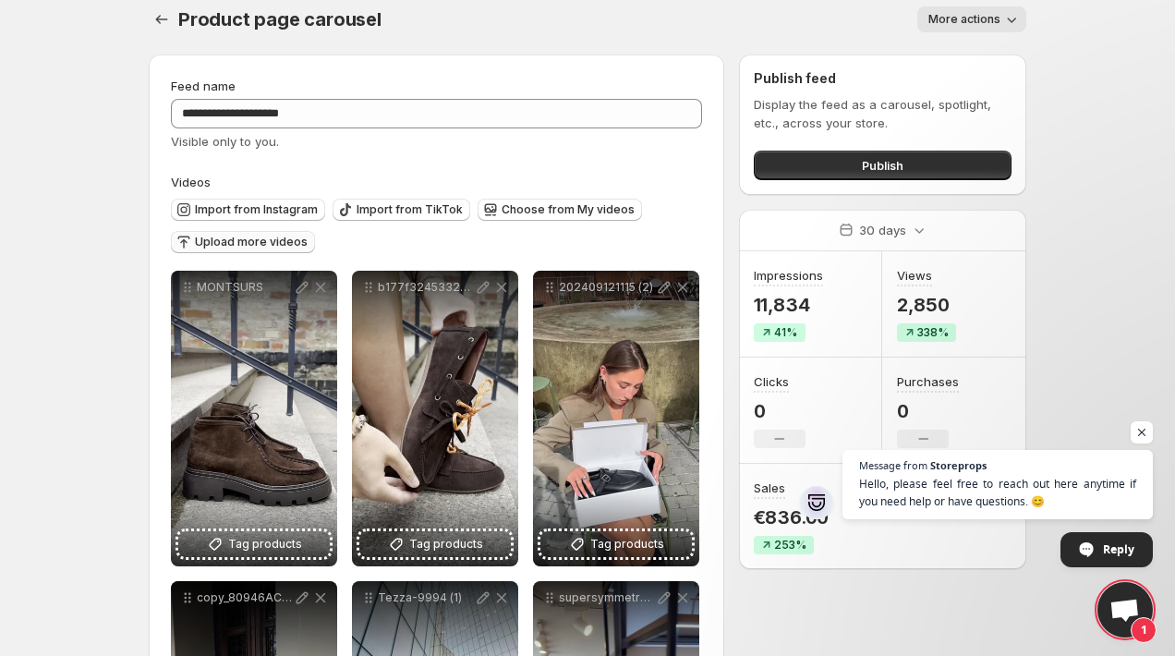
click at [228, 243] on span "Upload more videos" at bounding box center [251, 242] width 113 height 15
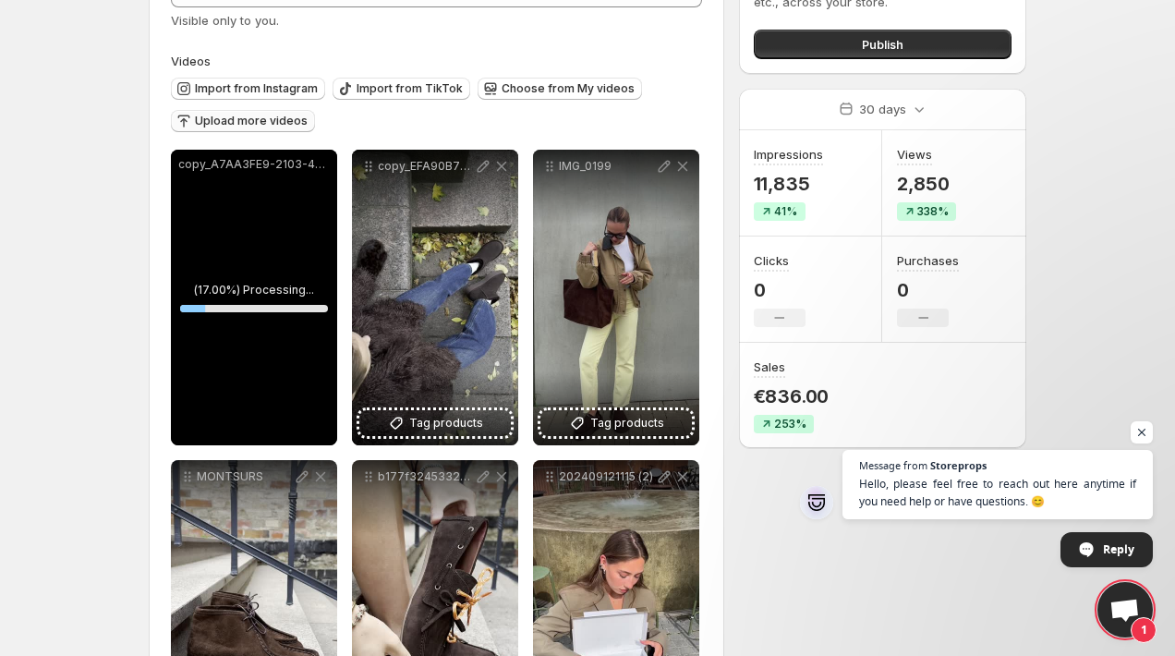
scroll to position [139, 0]
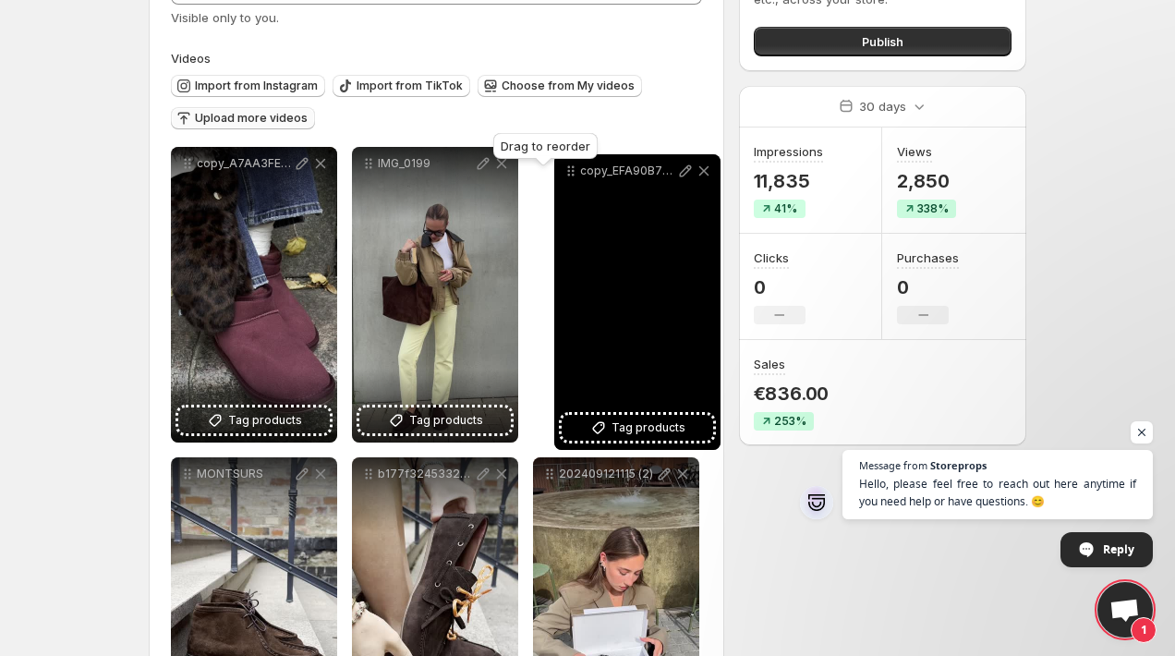
drag, startPoint x: 364, startPoint y: 159, endPoint x: 563, endPoint y: 166, distance: 199.6
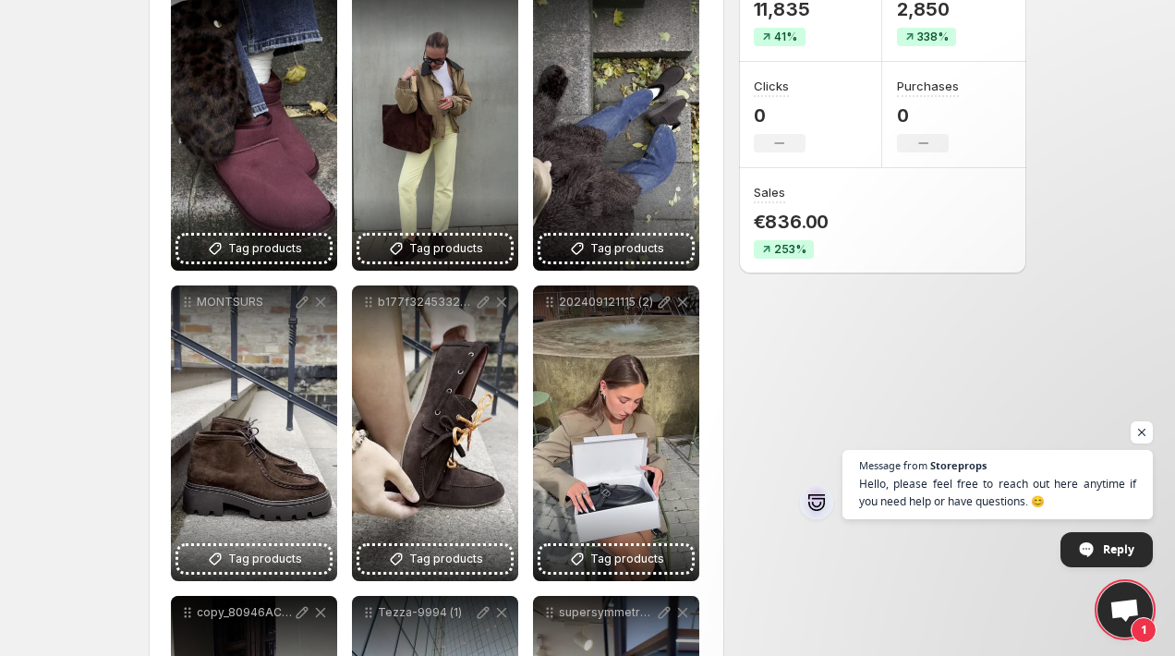
scroll to position [217, 0]
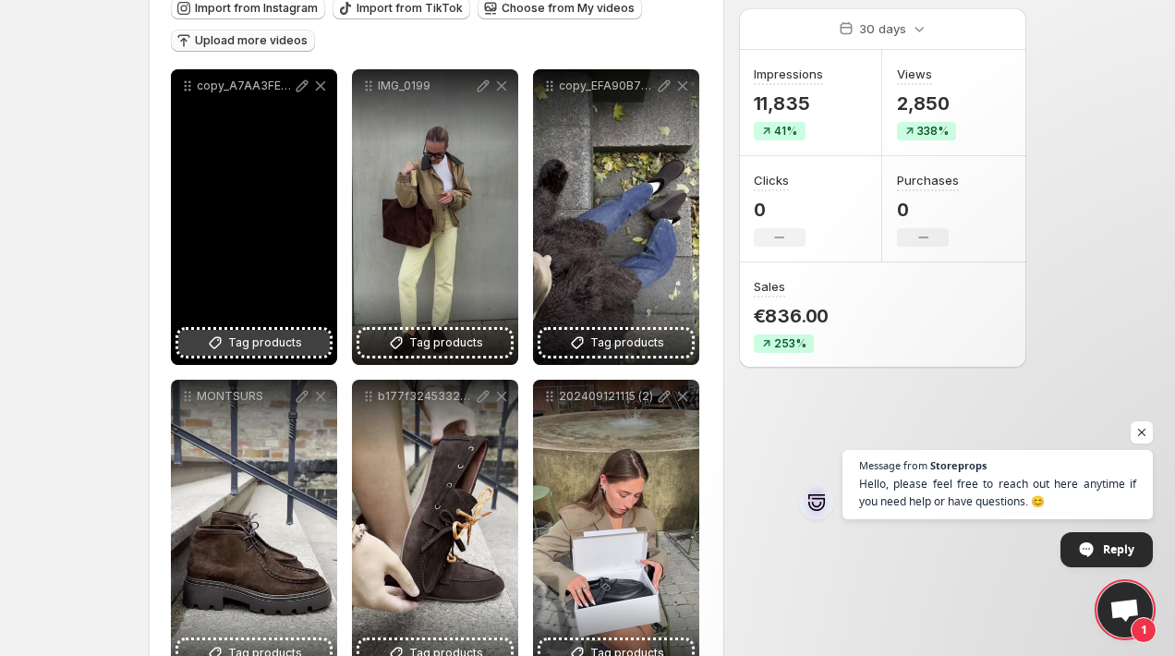
click at [271, 337] on span "Tag products" at bounding box center [265, 342] width 74 height 18
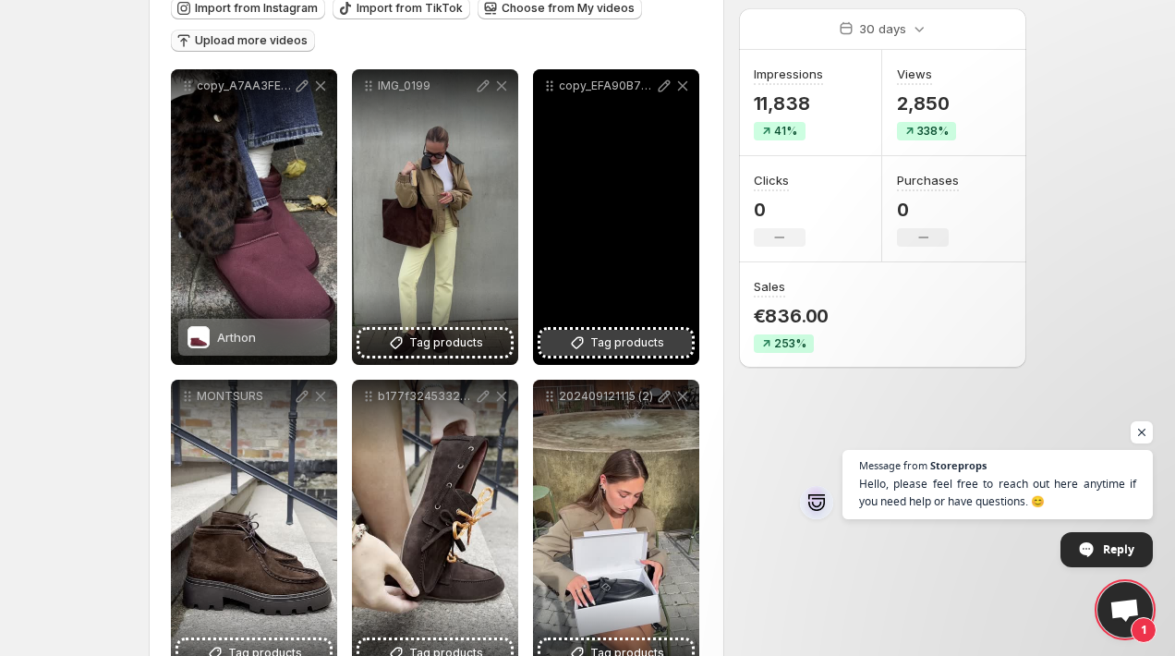
click at [626, 344] on span "Tag products" at bounding box center [627, 342] width 74 height 18
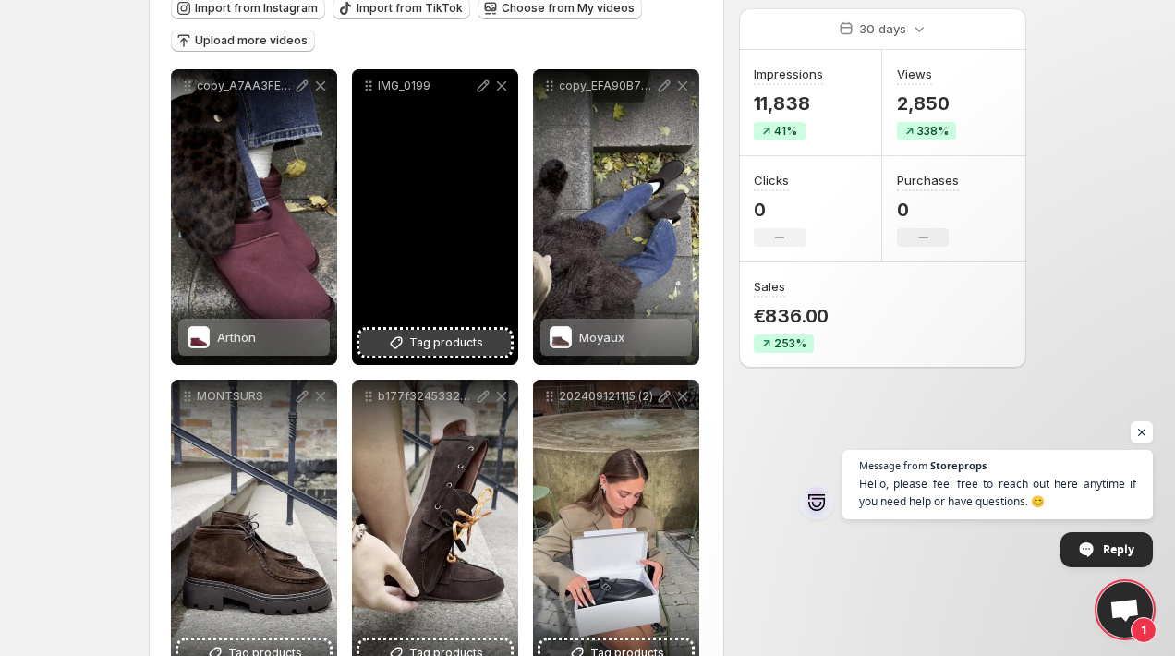
click at [459, 345] on span "Tag products" at bounding box center [446, 342] width 74 height 18
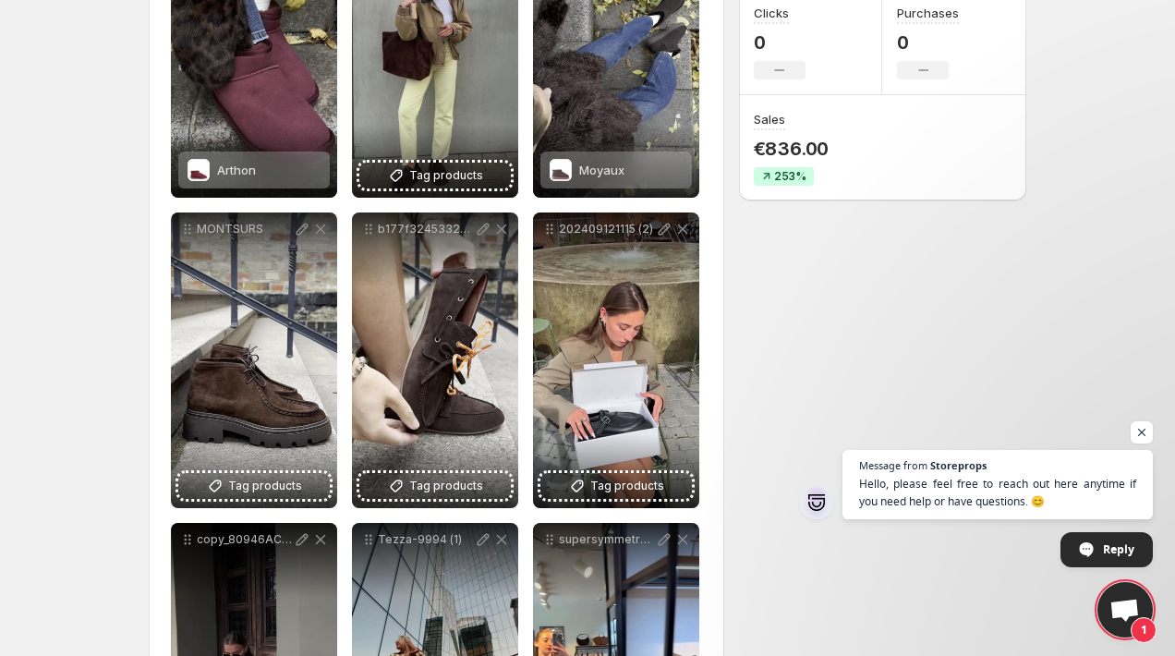
scroll to position [401, 0]
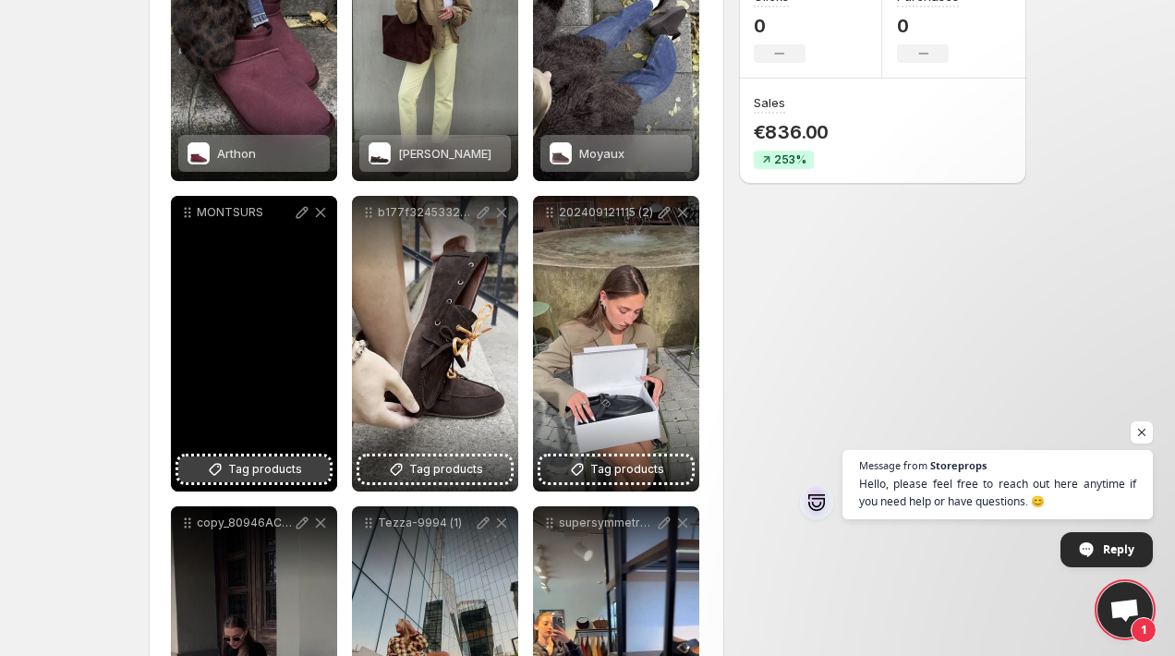
click at [249, 460] on span "Tag products" at bounding box center [265, 469] width 74 height 18
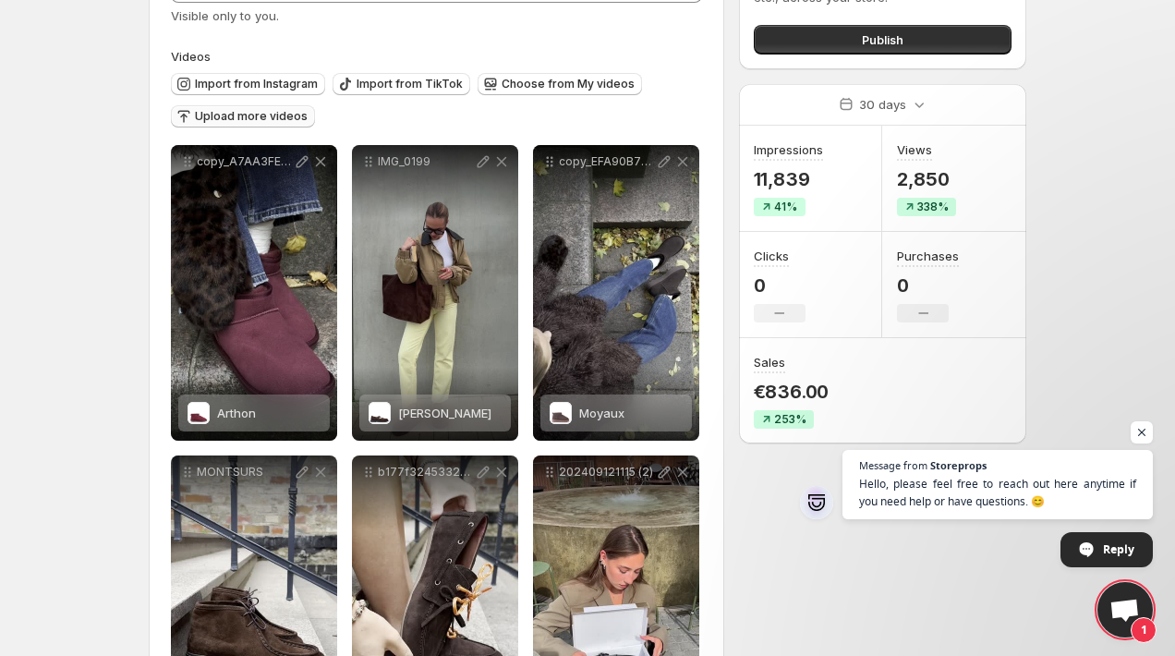
scroll to position [0, 0]
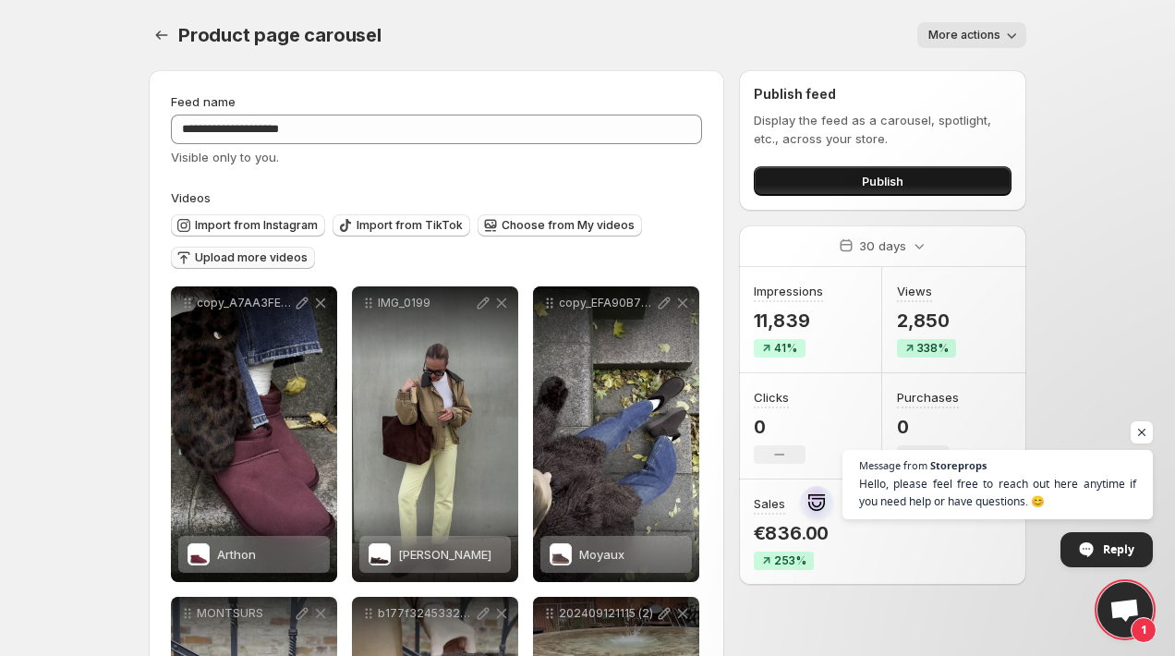
click at [939, 182] on button "Publish" at bounding box center [883, 181] width 258 height 30
click at [708, 15] on div "Product page carousel. This page is ready Product page carousel More actions Mo…" at bounding box center [587, 35] width 877 height 70
